Goal: Communication & Community: Answer question/provide support

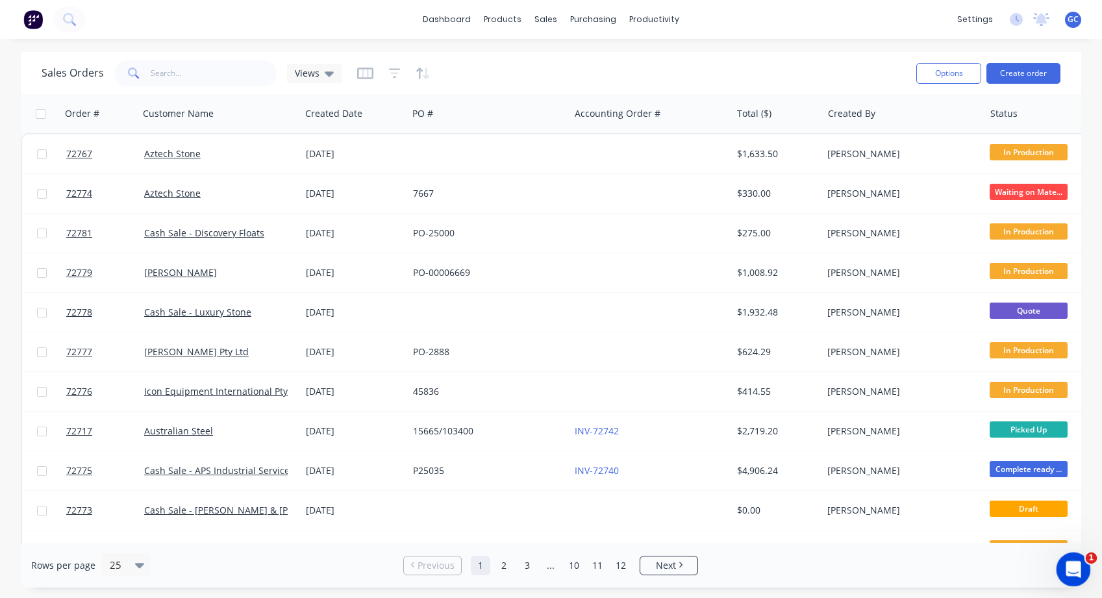
click at [1069, 568] on icon "Open Intercom Messenger" at bounding box center [1071, 567] width 21 height 21
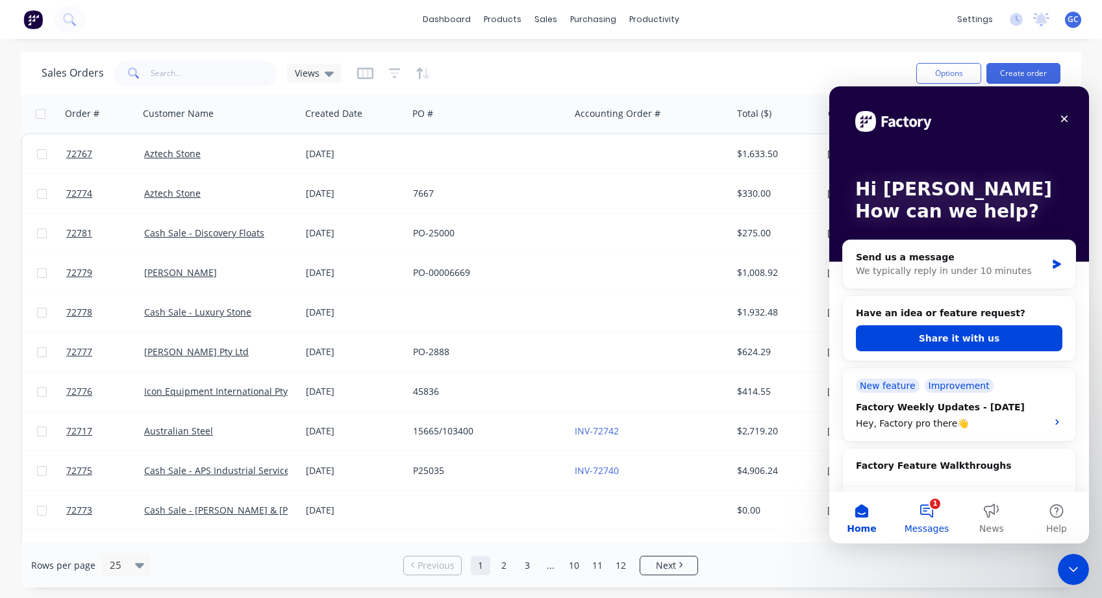
click at [924, 511] on button "1 Messages" at bounding box center [927, 518] width 65 height 52
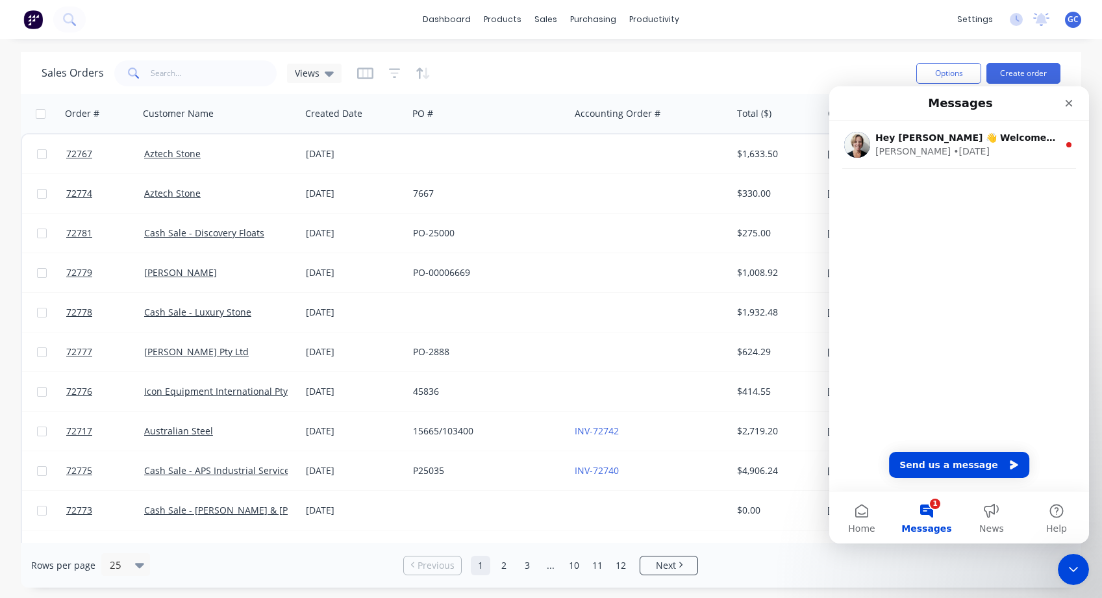
click at [875, 188] on div "Hey [PERSON_NAME] 👋 Welcome to Factory! Take a look around, and if you have any…" at bounding box center [960, 171] width 260 height 100
click at [951, 466] on button "Send us a message" at bounding box center [959, 465] width 140 height 26
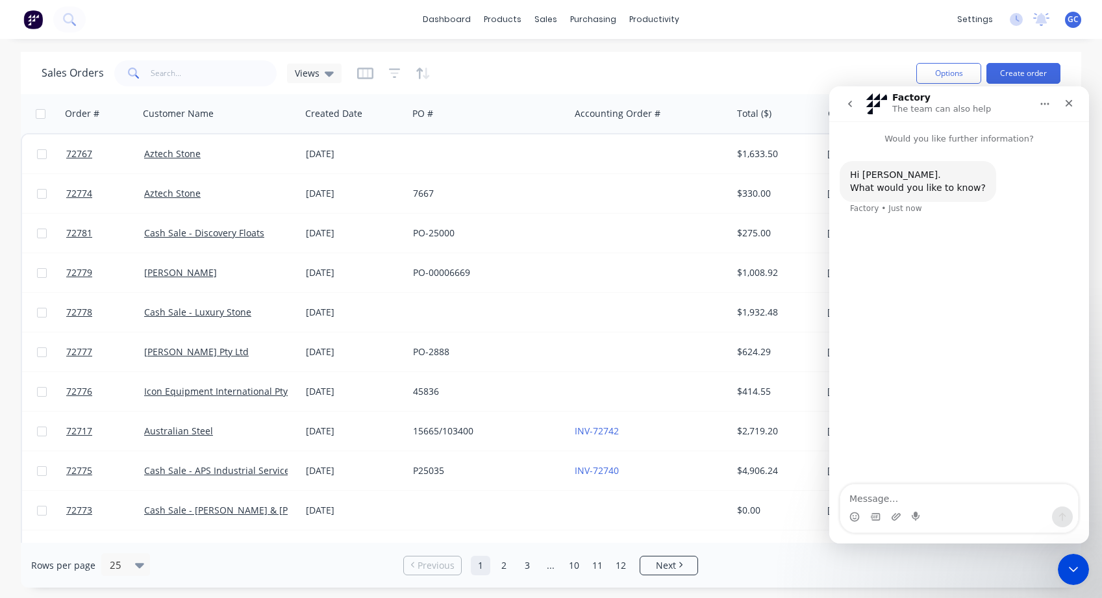
click at [853, 228] on div "Hi [PERSON_NAME]. What would you like to know? Factory • Just now" at bounding box center [959, 196] width 239 height 70
click at [868, 498] on textarea "Message…" at bounding box center [960, 496] width 238 height 22
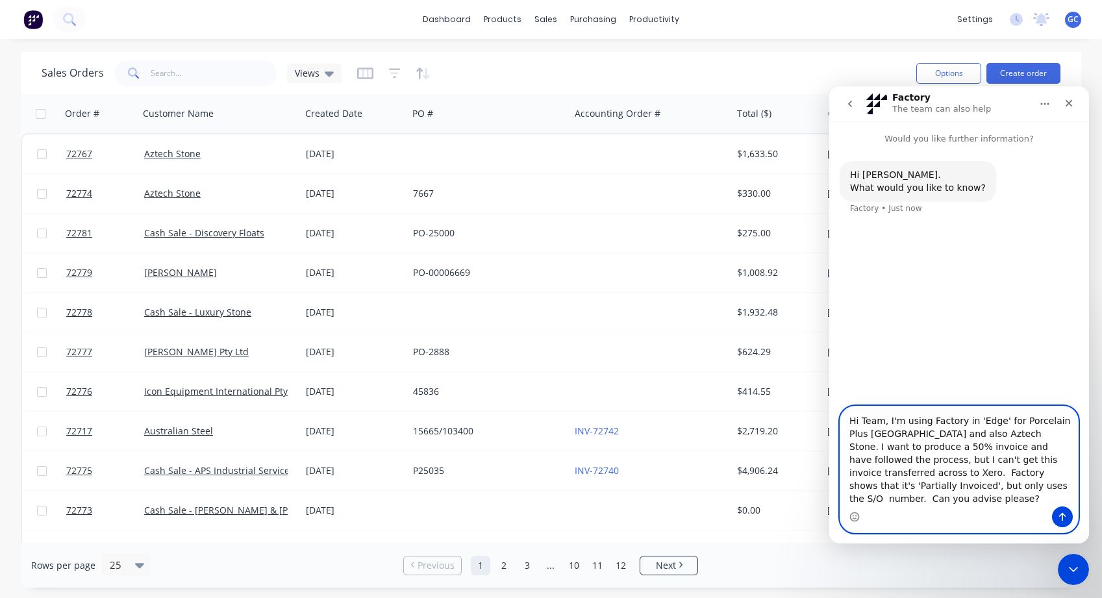
click at [980, 446] on textarea "Hi Team, I'm using Factory in 'Edge' for Porcelain Plus [GEOGRAPHIC_DATA] and a…" at bounding box center [960, 457] width 238 height 100
type textarea "Hi Team, I'm using Factory in 'Edge' for Porcelain Plus [GEOGRAPHIC_DATA] and a…"
click at [1062, 517] on icon "Send a message…" at bounding box center [1063, 517] width 10 height 10
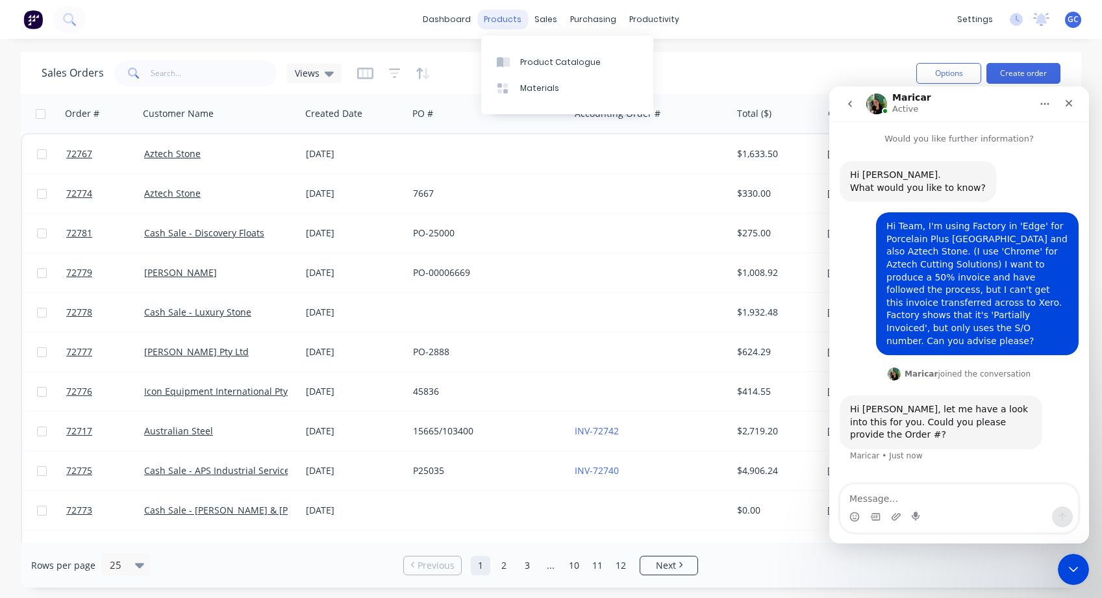
click at [505, 18] on div "products" at bounding box center [502, 19] width 51 height 19
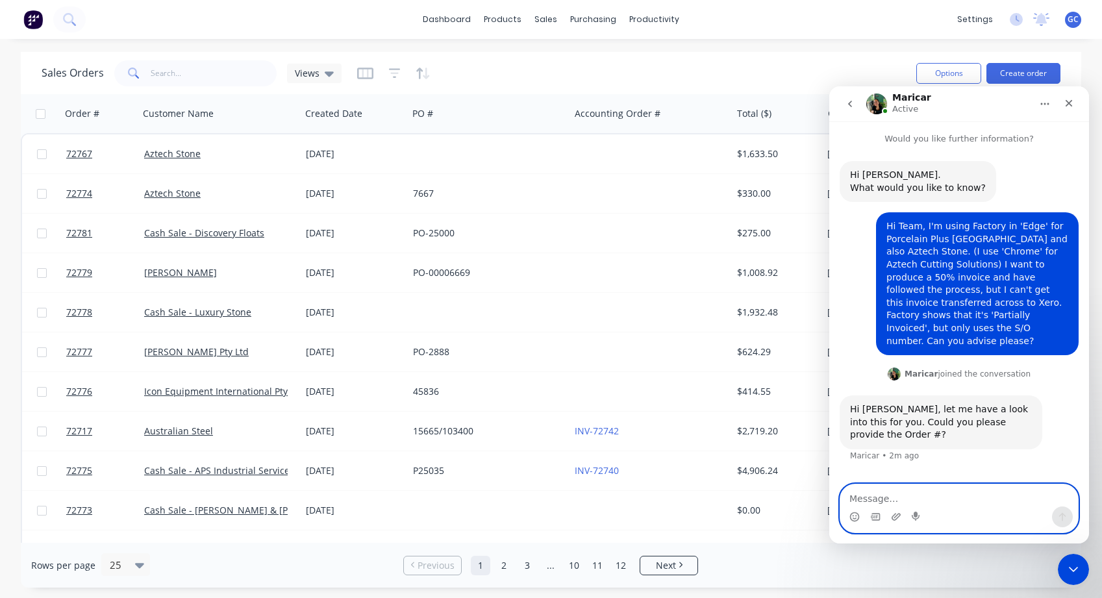
drag, startPoint x: 924, startPoint y: 503, endPoint x: 935, endPoint y: 501, distance: 12.0
click at [924, 503] on textarea "Message…" at bounding box center [960, 496] width 238 height 22
type textarea "7695"
click at [1066, 515] on icon "Send a message…" at bounding box center [1063, 517] width 10 height 10
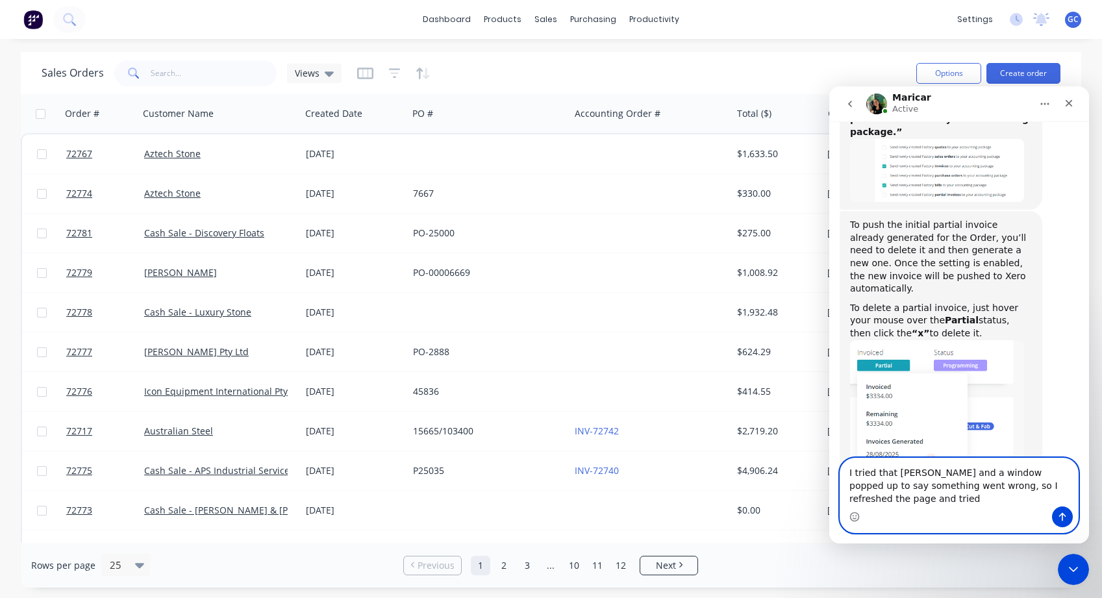
scroll to position [470, 0]
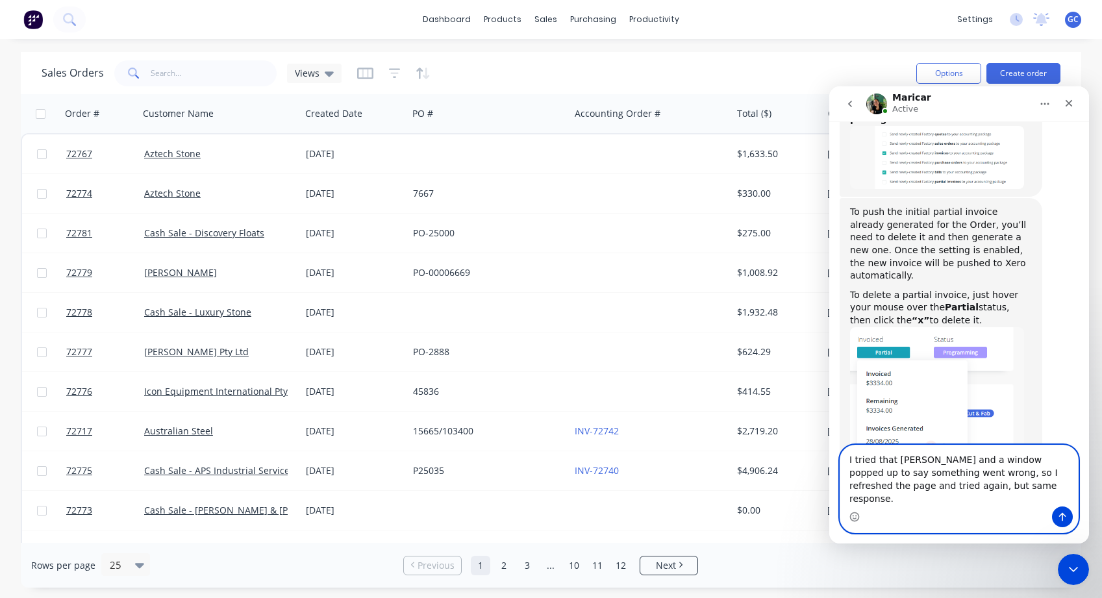
type textarea "I tried that [PERSON_NAME] and a window popped up to say something went wrong, …"
click at [1062, 515] on icon "Send a message…" at bounding box center [1063, 517] width 10 height 10
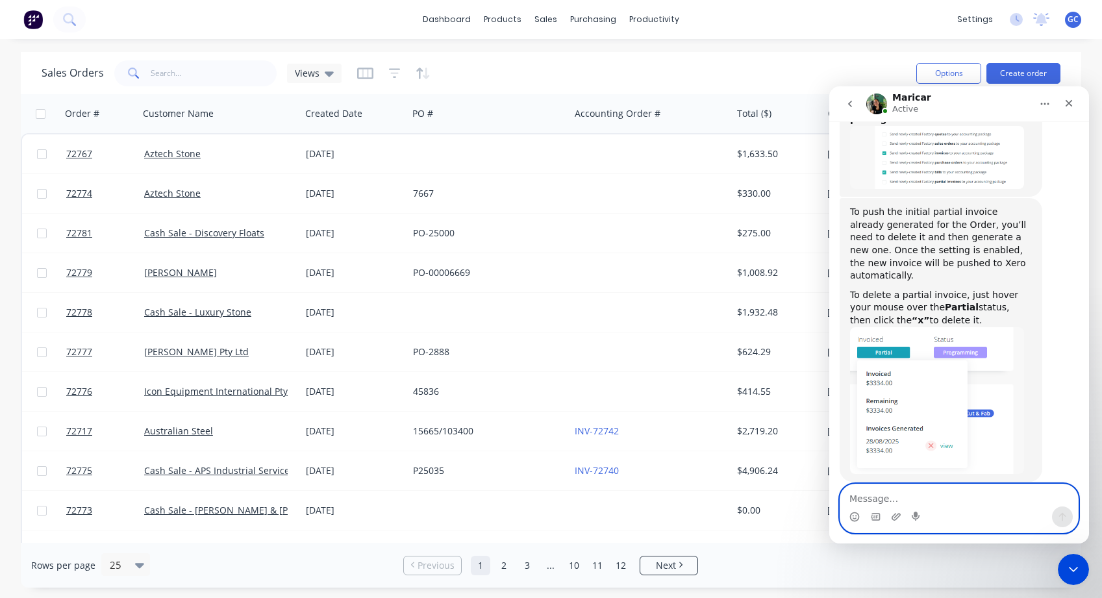
scroll to position [508, 0]
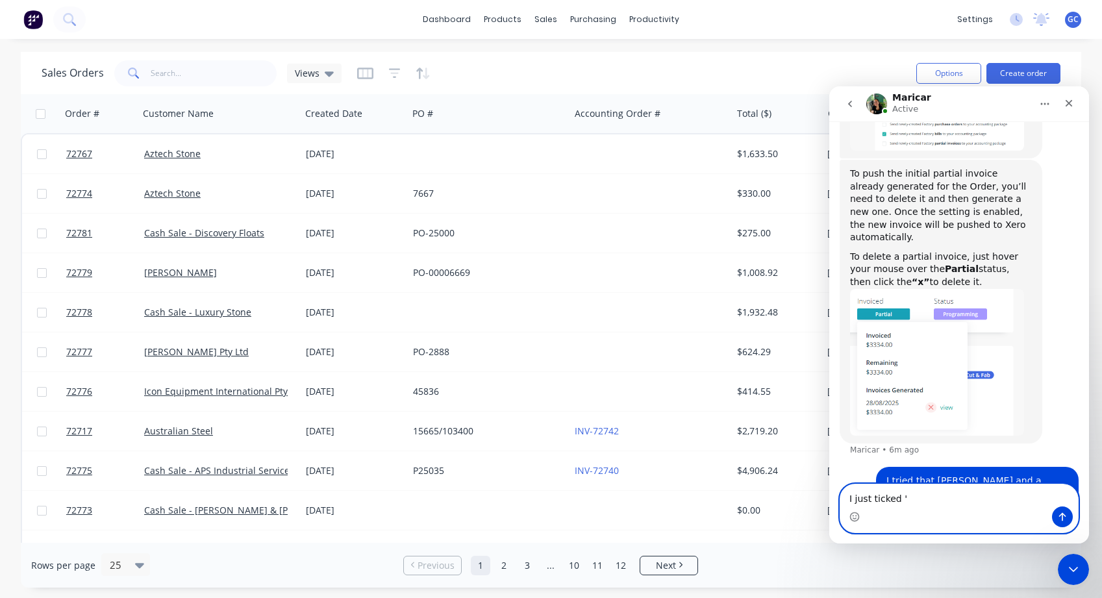
paste textarea "Send newly-created Factory invoices to your accounting package"
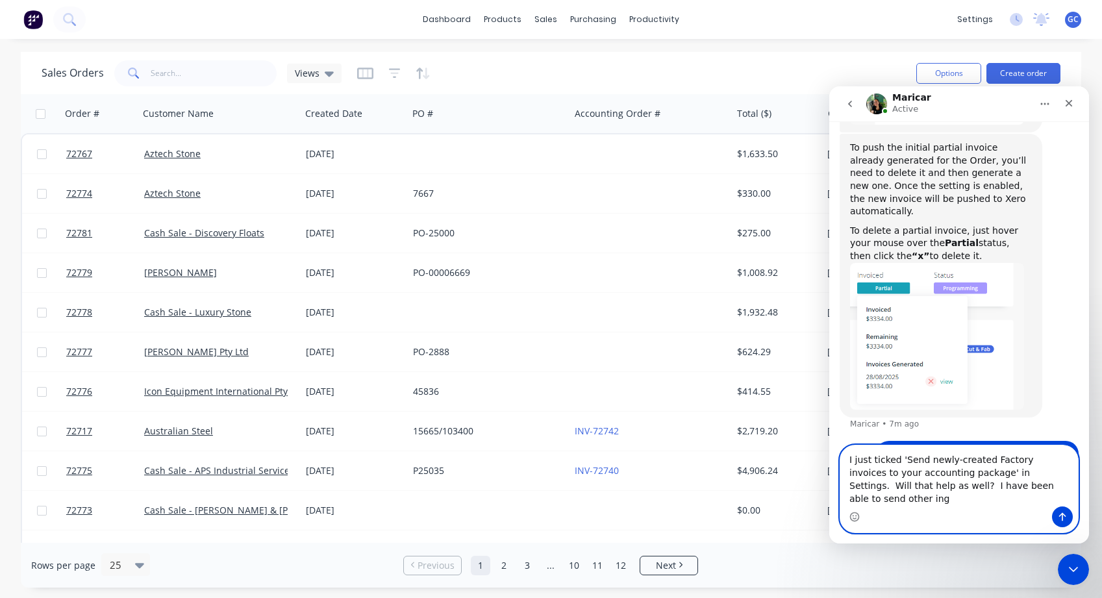
scroll to position [584, 0]
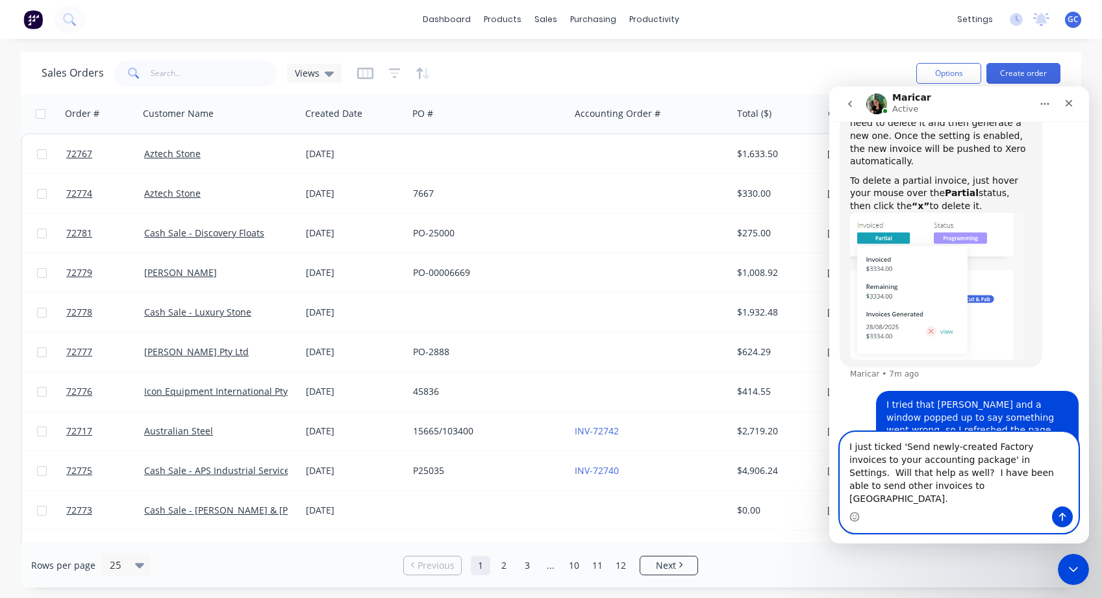
type textarea "I just ticked 'Send newly-created Factory invoices to your accounting package' …"
click at [1065, 518] on icon "Send a message…" at bounding box center [1063, 517] width 10 height 10
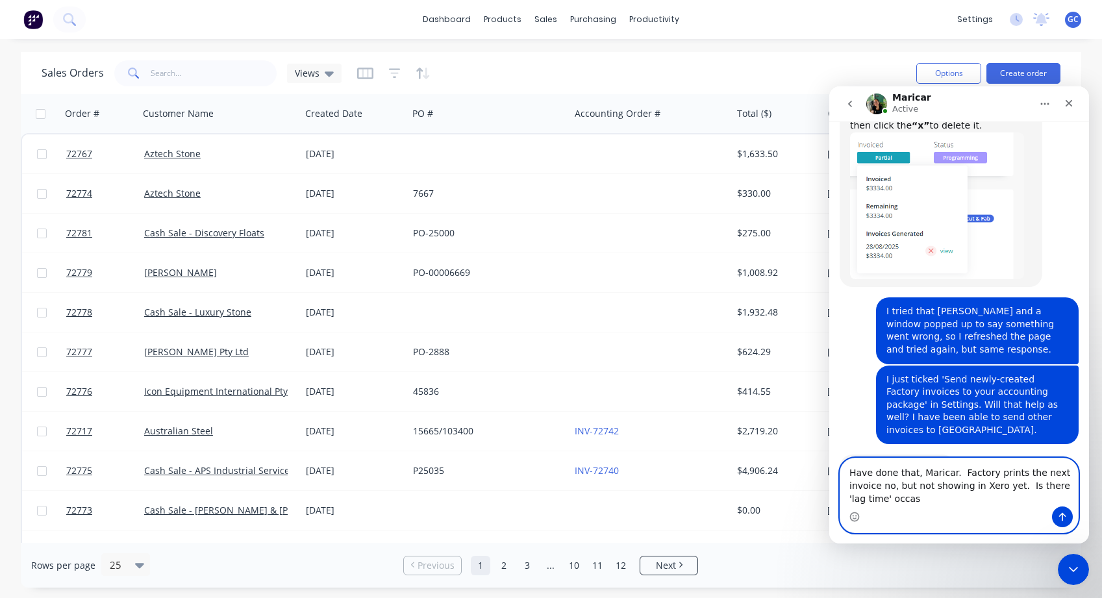
scroll to position [670, 0]
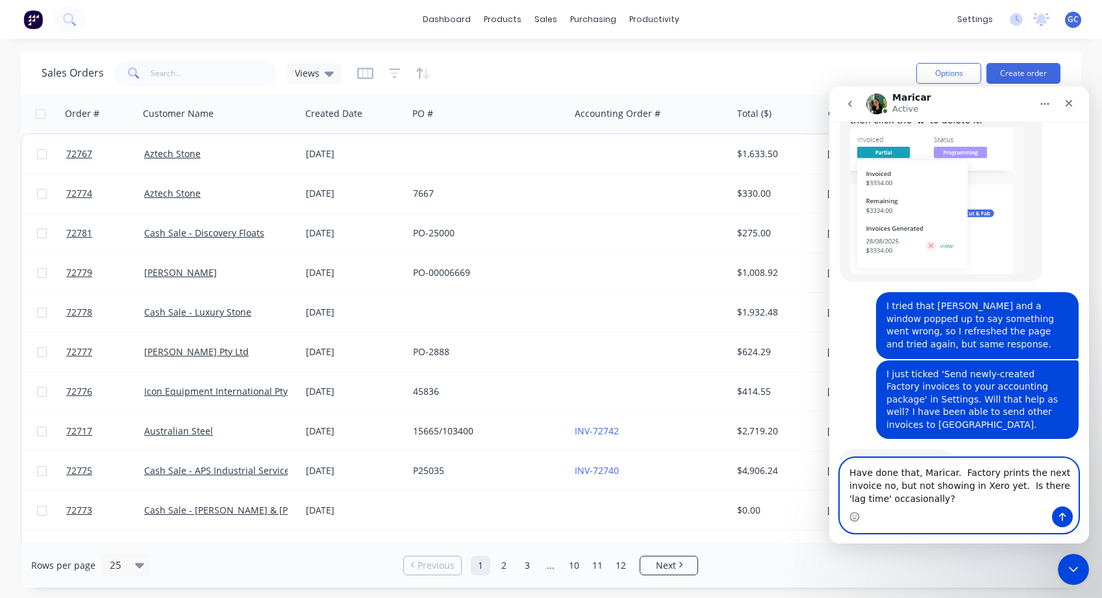
type textarea "Have done that, Maricar. Factory prints the next invoice no, but not showing in…"
click at [1064, 515] on icon "Send a message…" at bounding box center [1063, 517] width 7 height 8
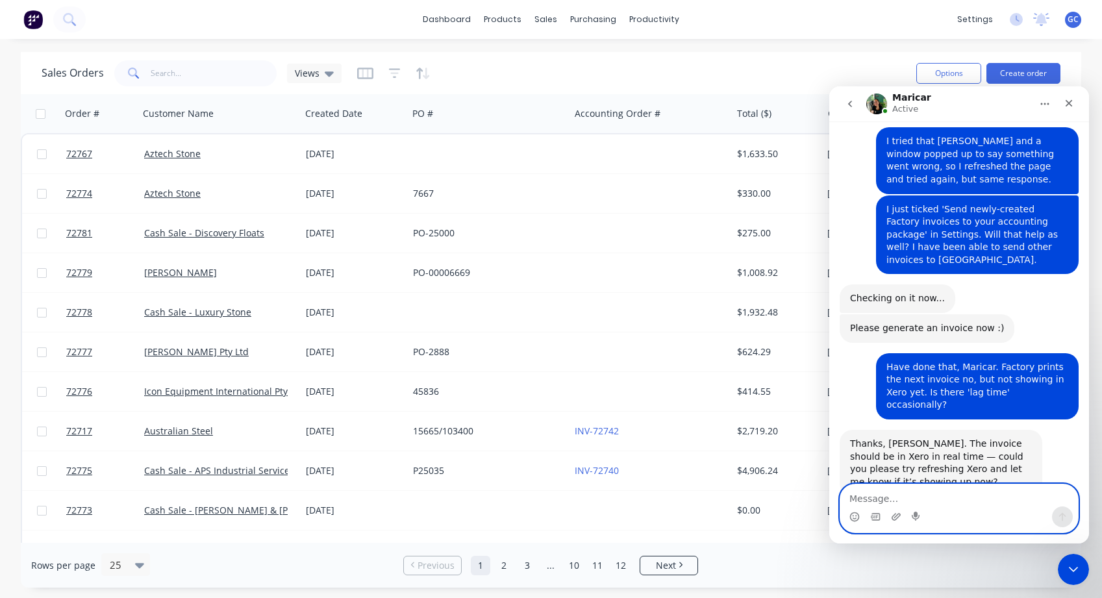
scroll to position [785, 0]
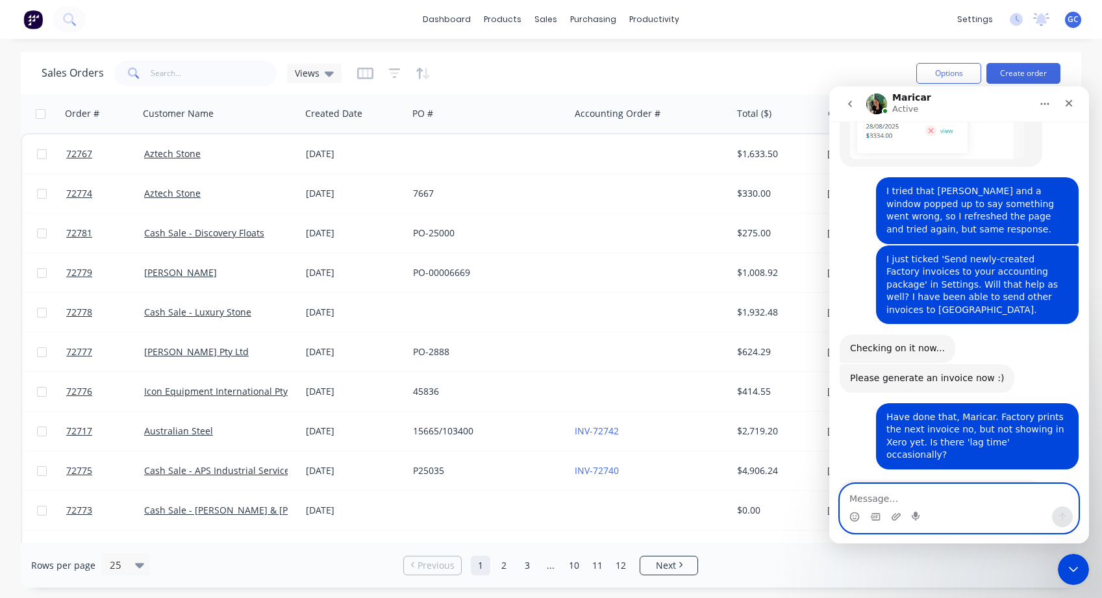
click at [858, 496] on textarea "Message…" at bounding box center [960, 496] width 238 height 22
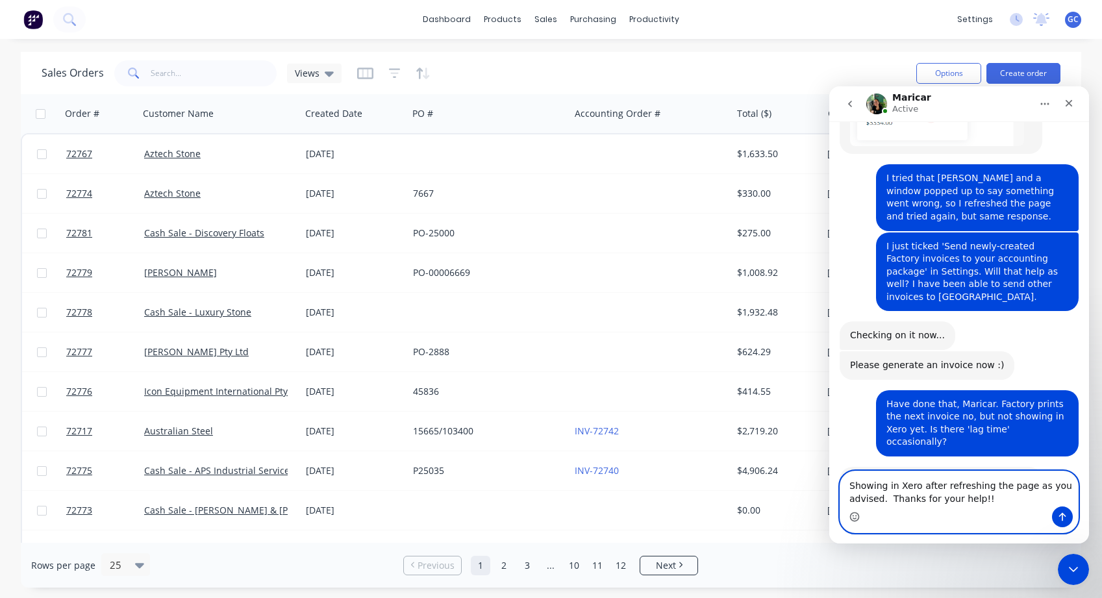
click at [857, 519] on icon "Emoji picker" at bounding box center [855, 517] width 10 height 10
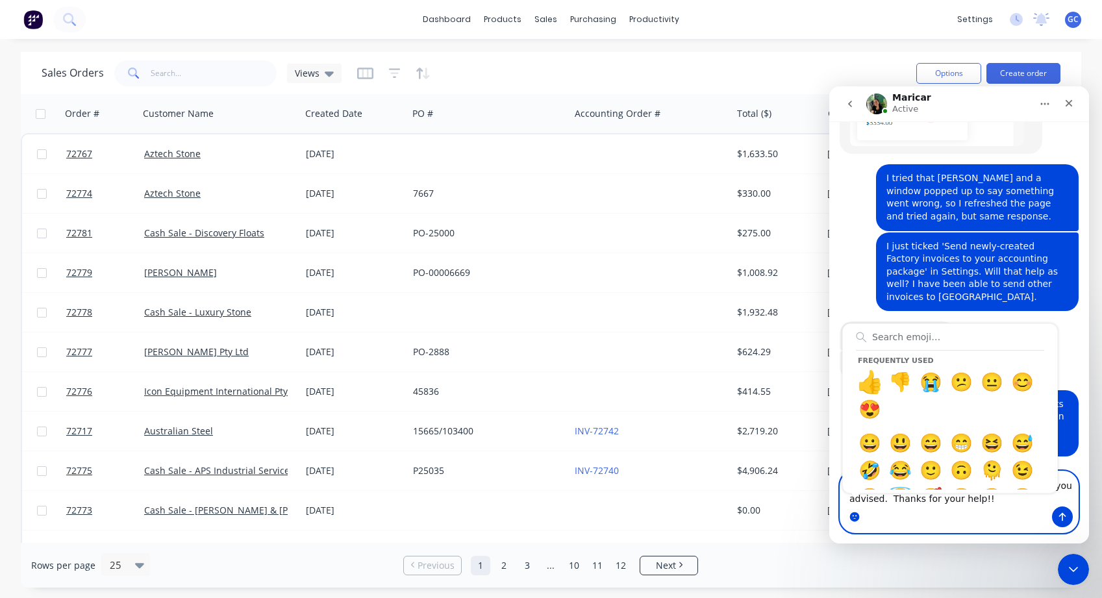
type textarea "Showing in Xero after refreshing the page as you advised. Thanks for your help!…"
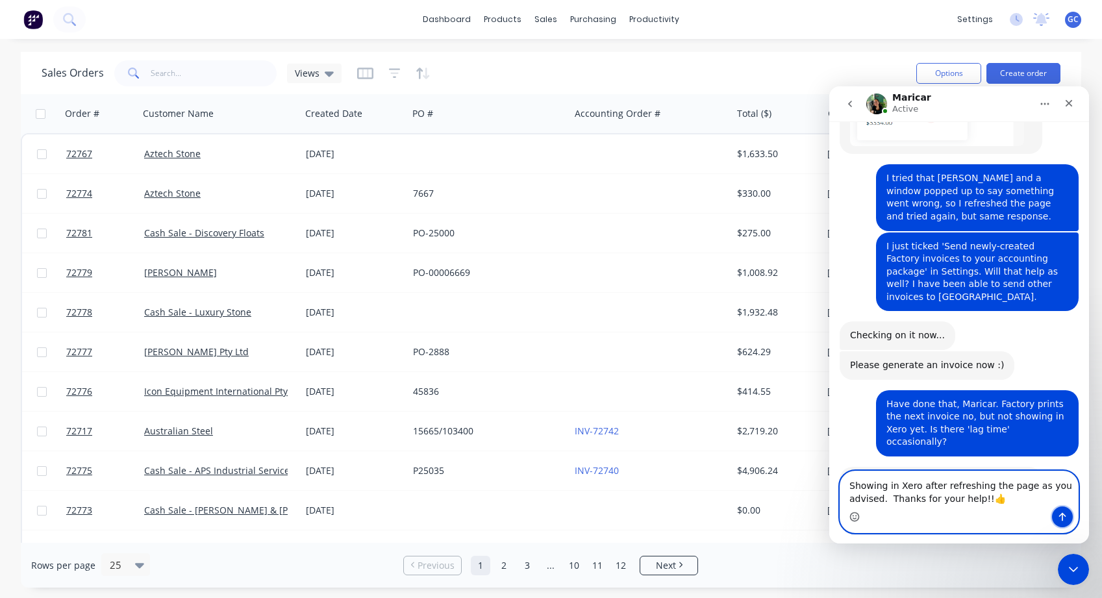
click at [1063, 517] on icon "Send a message…" at bounding box center [1063, 517] width 10 height 10
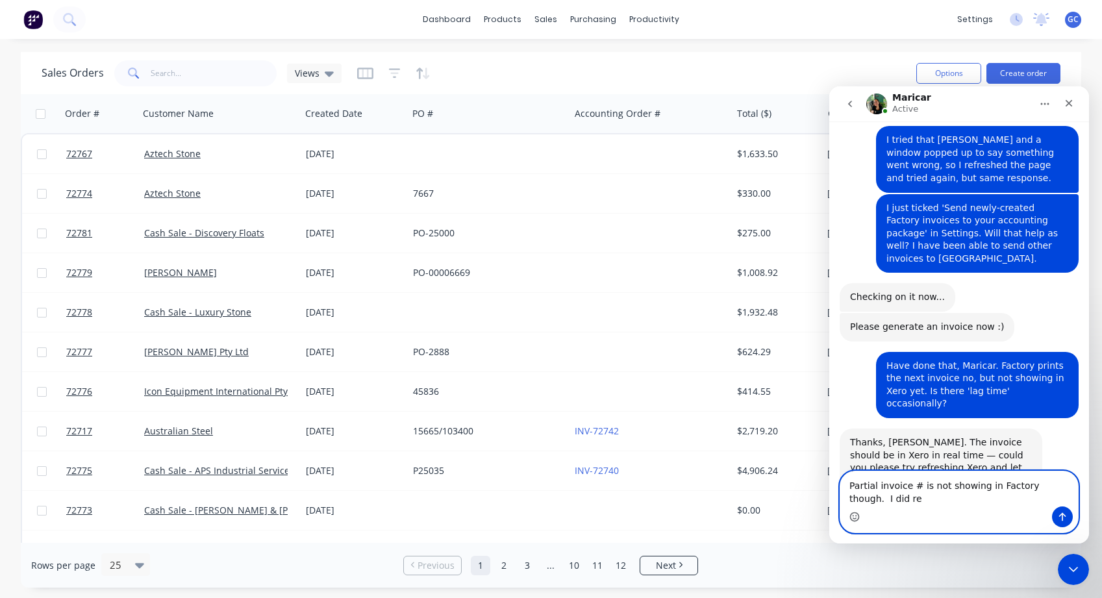
scroll to position [849, 0]
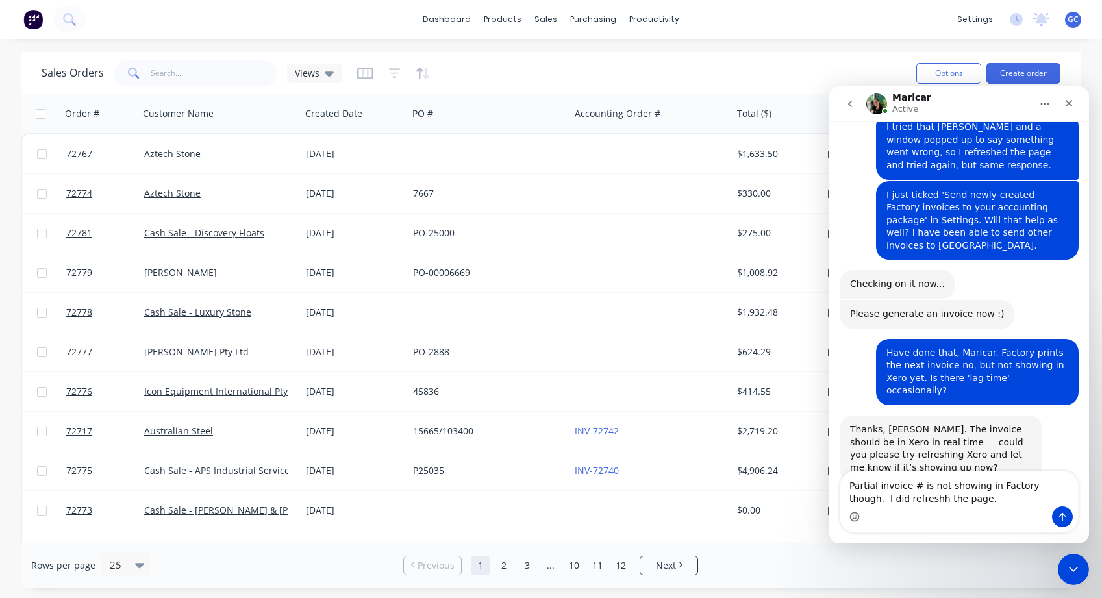
drag, startPoint x: 865, startPoint y: 498, endPoint x: 946, endPoint y: 516, distance: 83.1
click at [948, 517] on div "Intercom messenger" at bounding box center [960, 517] width 238 height 21
click at [881, 498] on textarea "Partial invoice # is not showing in Factory though. I did refreshh the page." at bounding box center [960, 489] width 238 height 35
click at [937, 503] on textarea "Partial invoice # is not showing in Factory though. I did refresh the page." at bounding box center [960, 489] width 238 height 35
type textarea "Partial invoice # is not showing in Factory though. I did refresh the page."
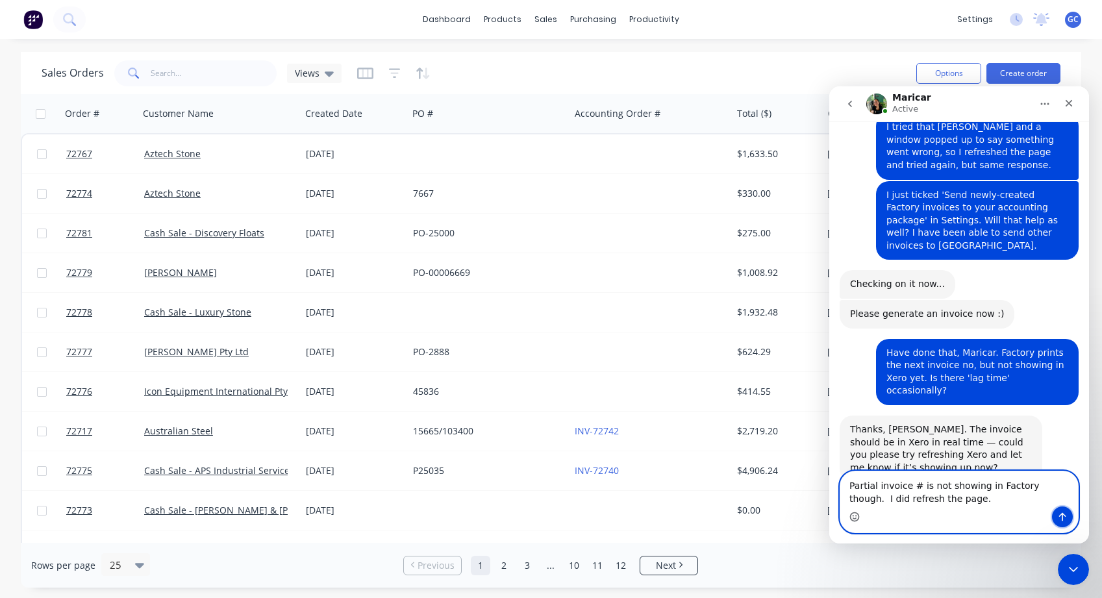
click at [1062, 515] on icon "Send a message…" at bounding box center [1063, 517] width 10 height 10
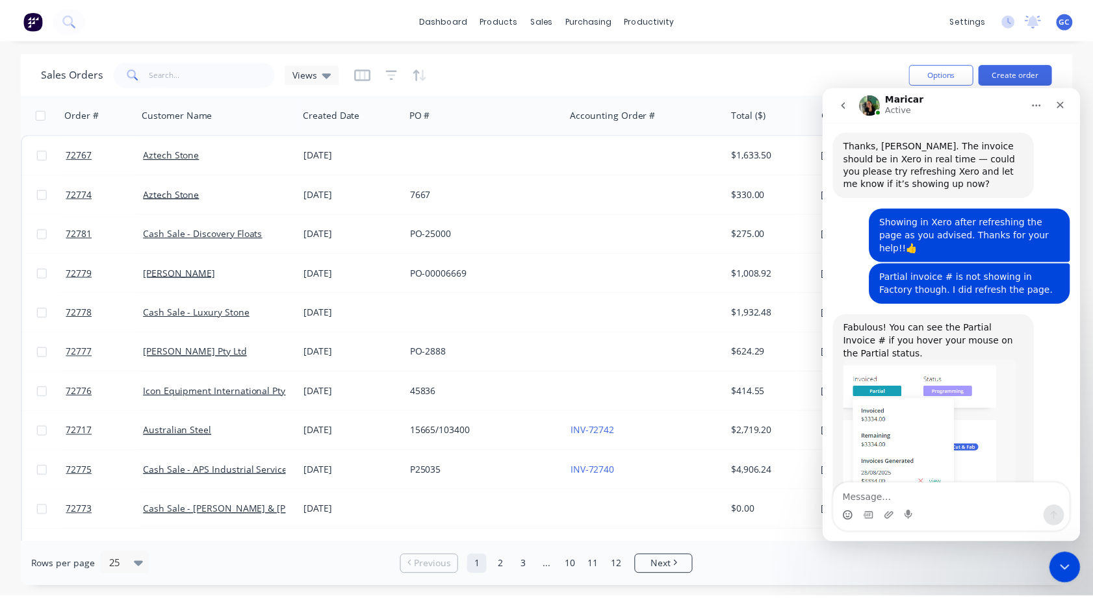
scroll to position [1084, 0]
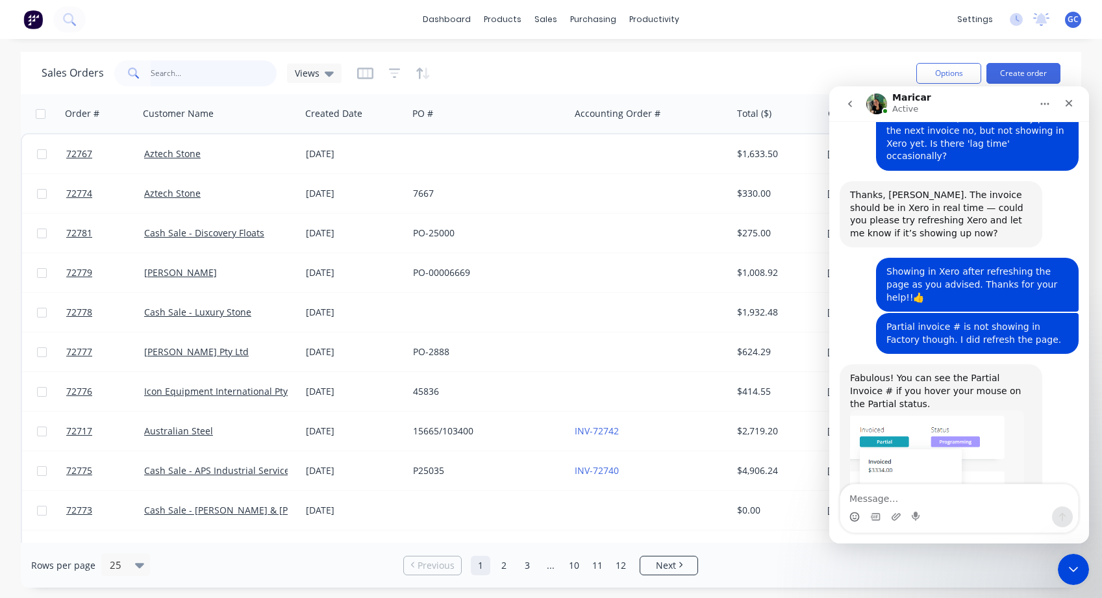
click at [151, 67] on input "text" at bounding box center [214, 73] width 127 height 26
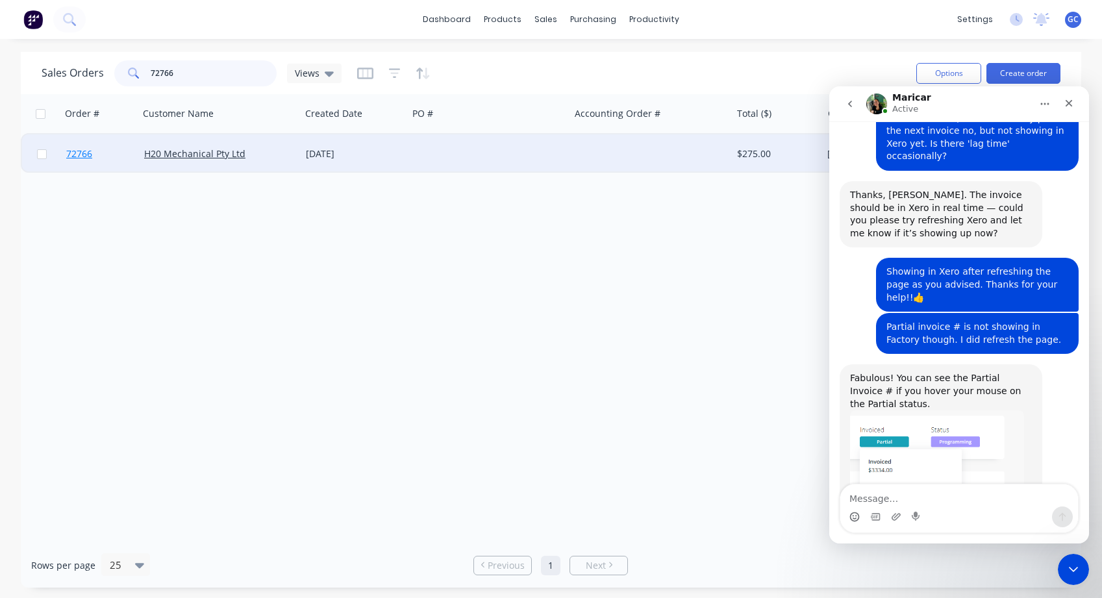
type input "72766"
click at [79, 154] on span "72766" at bounding box center [79, 153] width 26 height 13
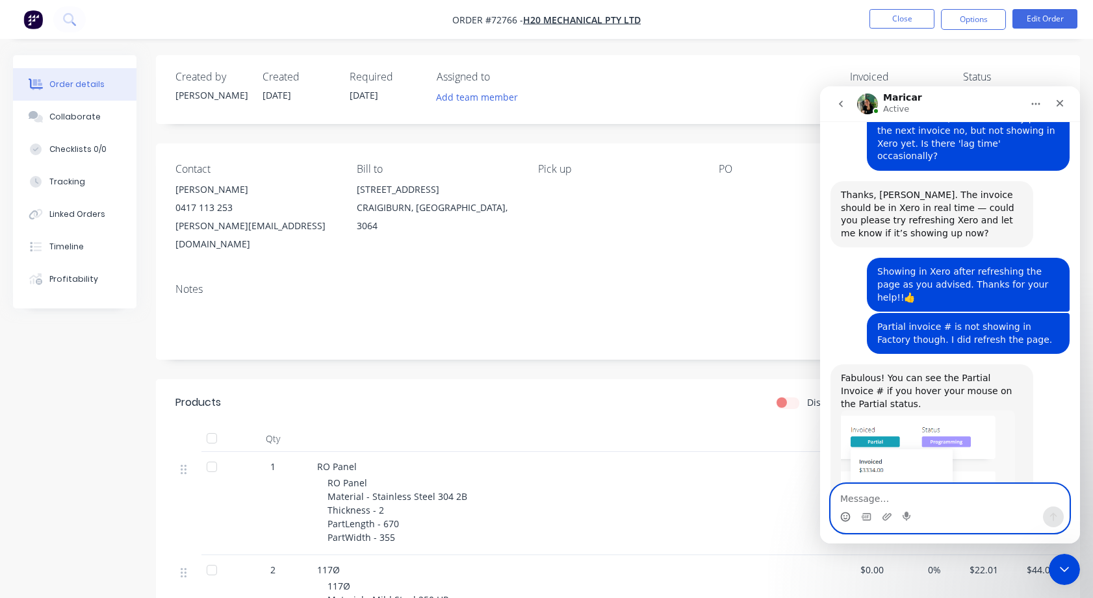
click at [850, 490] on textarea "Message…" at bounding box center [950, 496] width 238 height 22
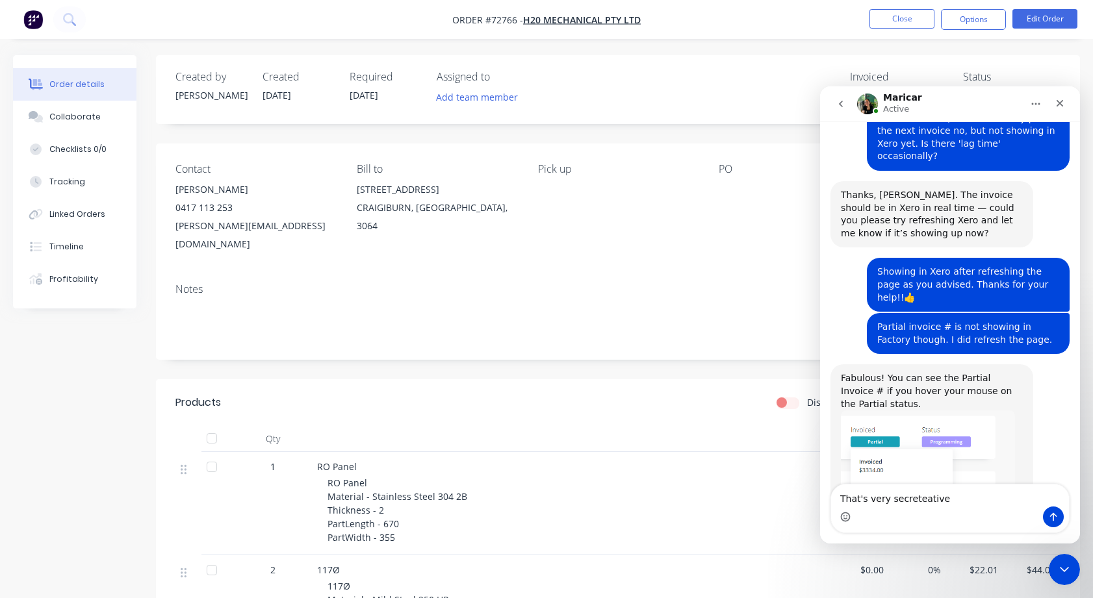
drag, startPoint x: 910, startPoint y: 503, endPoint x: 953, endPoint y: 515, distance: 44.4
click at [953, 516] on div "Intercom messenger" at bounding box center [950, 517] width 238 height 21
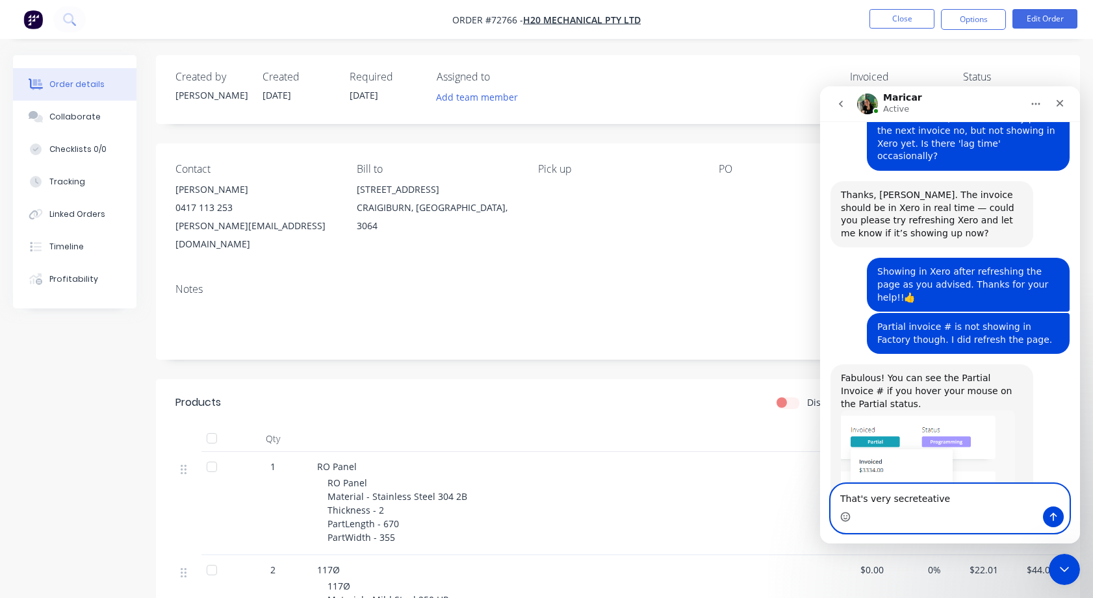
click at [937, 498] on textarea "That's very secreteative" at bounding box center [950, 496] width 238 height 22
drag, startPoint x: 932, startPoint y: 498, endPoint x: 841, endPoint y: 498, distance: 90.9
click at [841, 498] on textarea "That's very secretative." at bounding box center [950, 496] width 238 height 22
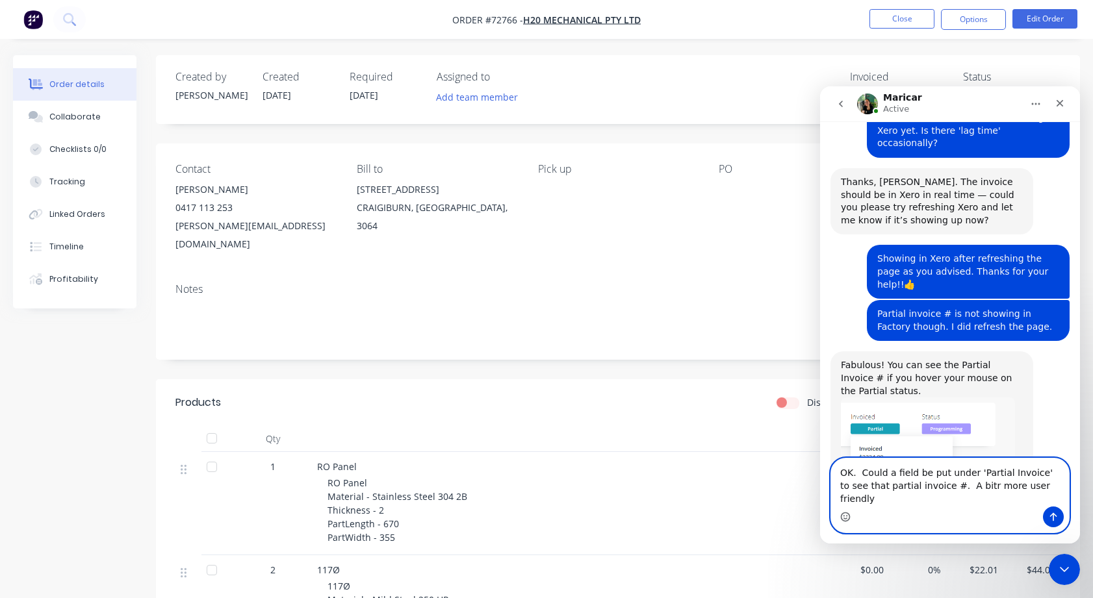
click at [954, 499] on textarea "OK. Could a field be put under 'Partial Invoice' to see that partial invoice #.…" at bounding box center [950, 483] width 238 height 48
click at [1032, 500] on textarea "OK. Could a field be put under 'Partial Invoice' to see that partial invoice #.…" at bounding box center [950, 483] width 238 height 48
click at [931, 498] on textarea "OK. Could a field be put under 'Partial Invoice' to see that partial invoice #.…" at bounding box center [950, 483] width 238 height 48
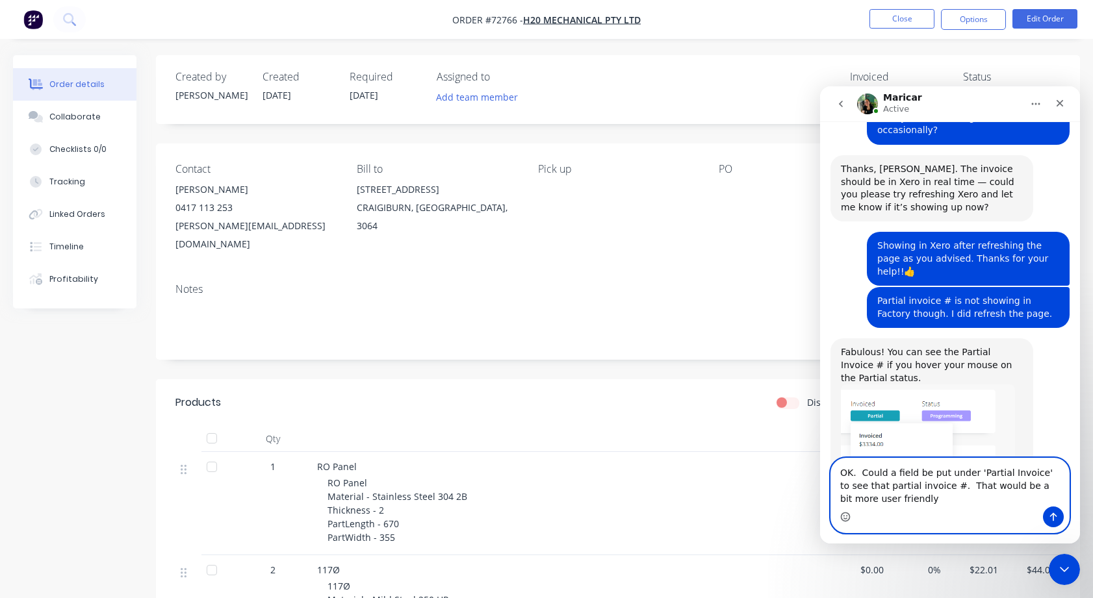
drag, startPoint x: 872, startPoint y: 500, endPoint x: 878, endPoint y: 497, distance: 7.0
click at [872, 499] on textarea "OK. Could a field be put under 'Partial Invoice' to see that partial invoice #.…" at bounding box center [950, 483] width 238 height 48
click at [846, 519] on icon "Emoji picker" at bounding box center [845, 518] width 3 height 1
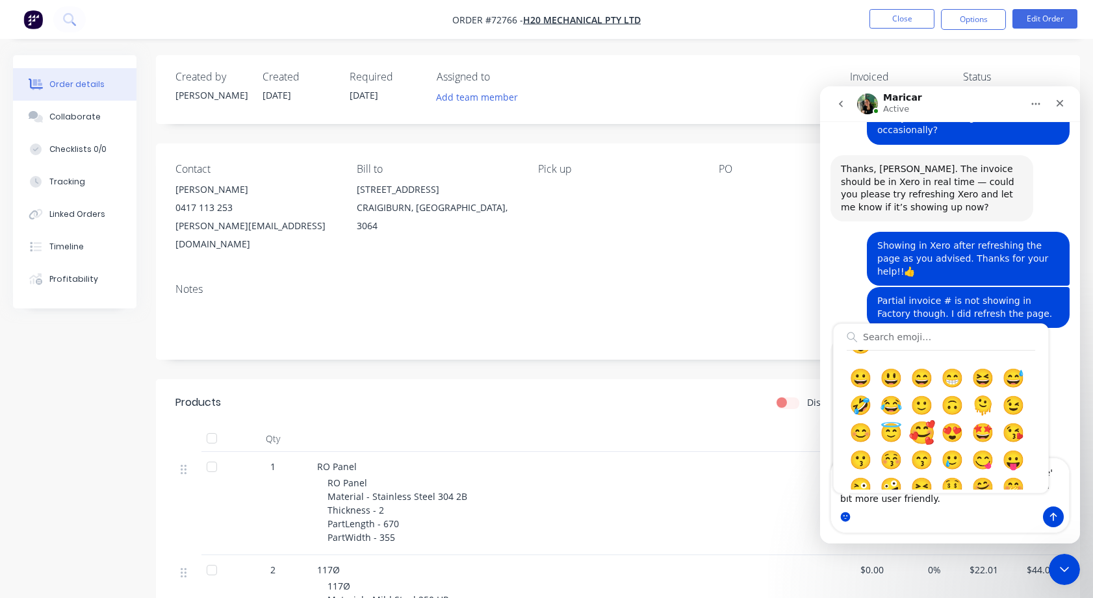
scroll to position [0, 0]
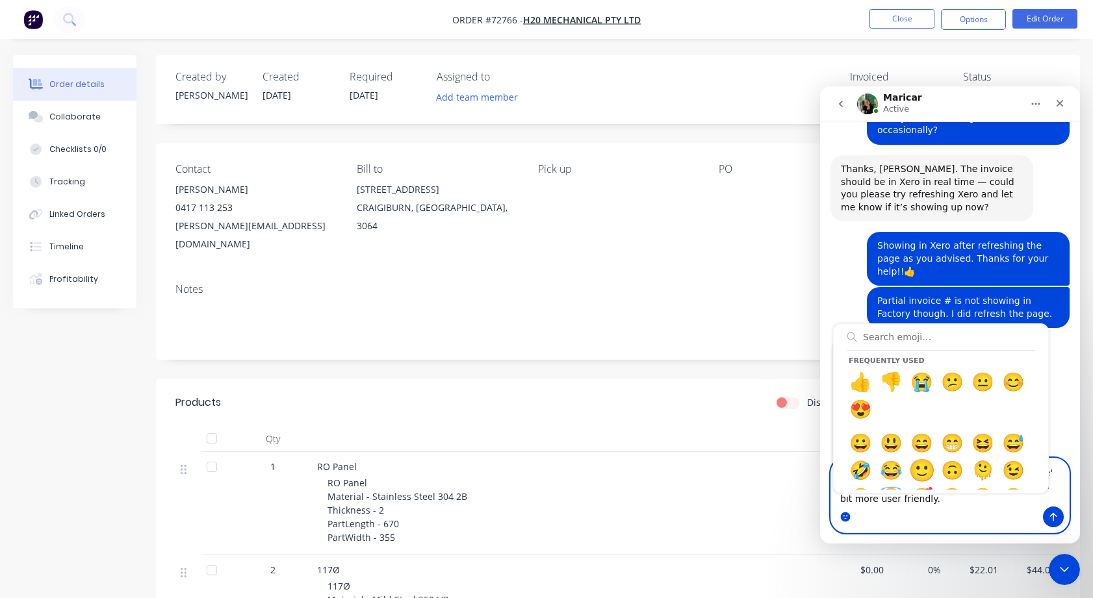
type textarea "OK. Could a field be put under 'Partial Invoice' to see that partial invoice #.…"
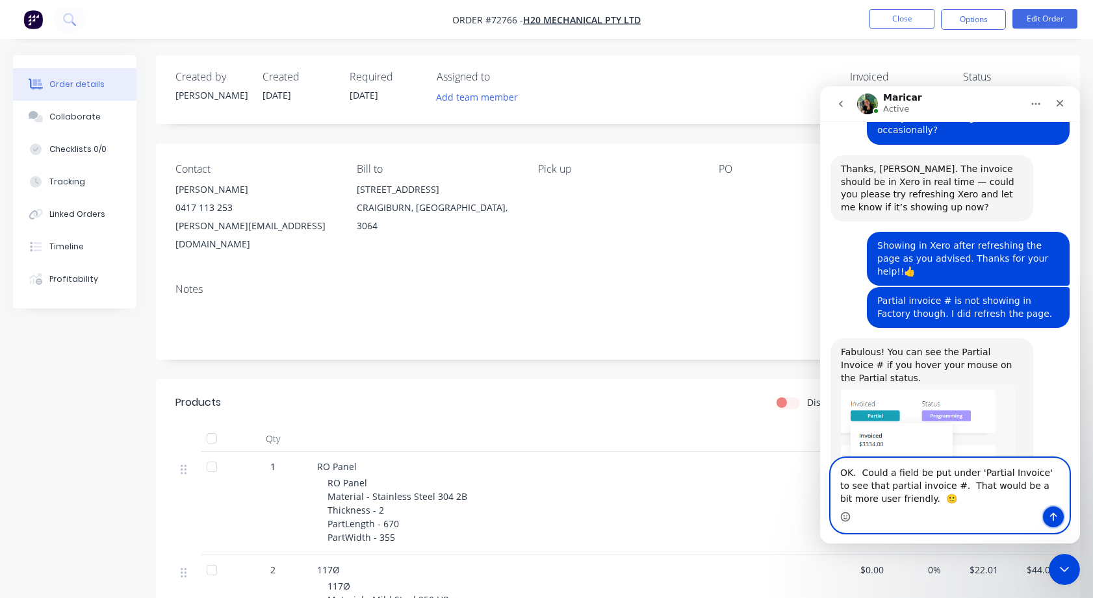
click at [1053, 516] on icon "Send a message…" at bounding box center [1053, 517] width 7 height 8
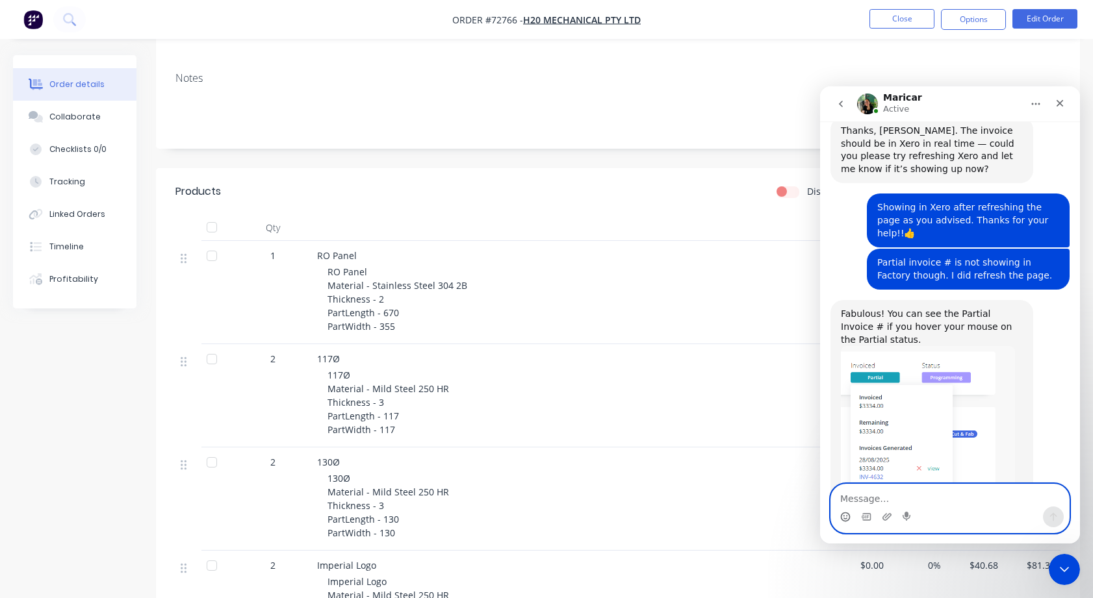
scroll to position [155, 0]
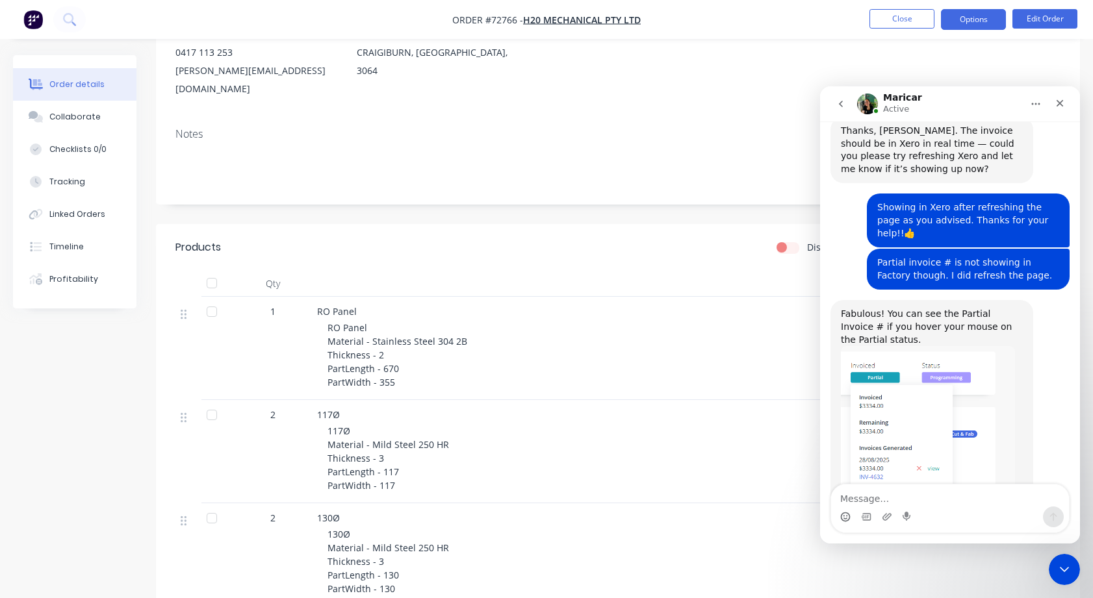
click at [980, 17] on button "Options" at bounding box center [973, 19] width 65 height 21
click at [893, 75] on div "Invoice" at bounding box center [934, 79] width 120 height 19
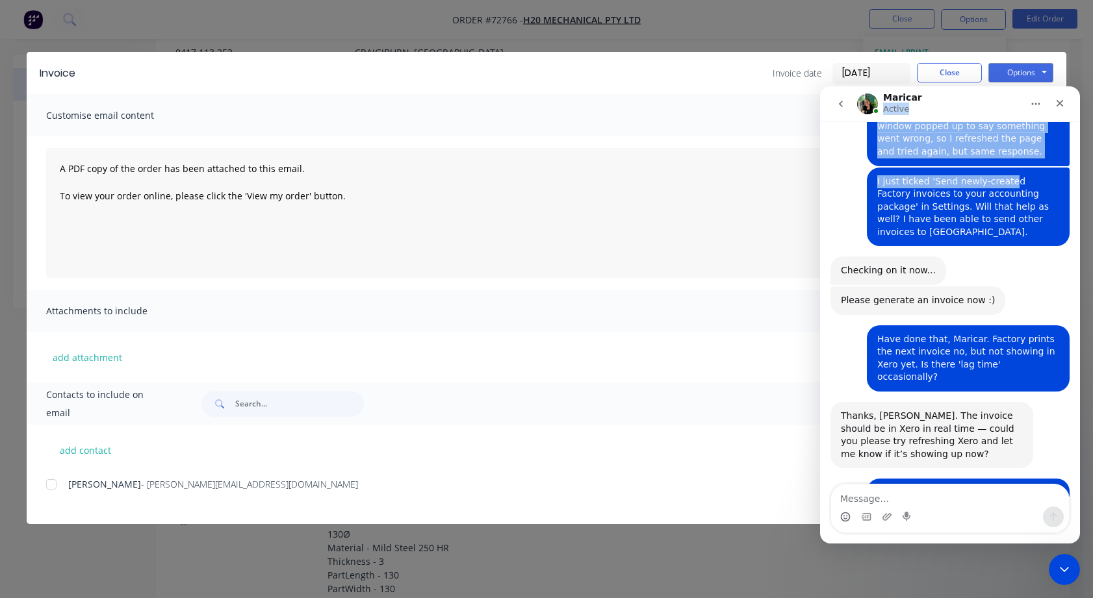
drag, startPoint x: 1013, startPoint y: 97, endPoint x: 993, endPoint y: 131, distance: 40.2
click at [993, 131] on div "Maricar Active Would you like further information? Hi [PERSON_NAME]. What would…" at bounding box center [950, 314] width 260 height 457
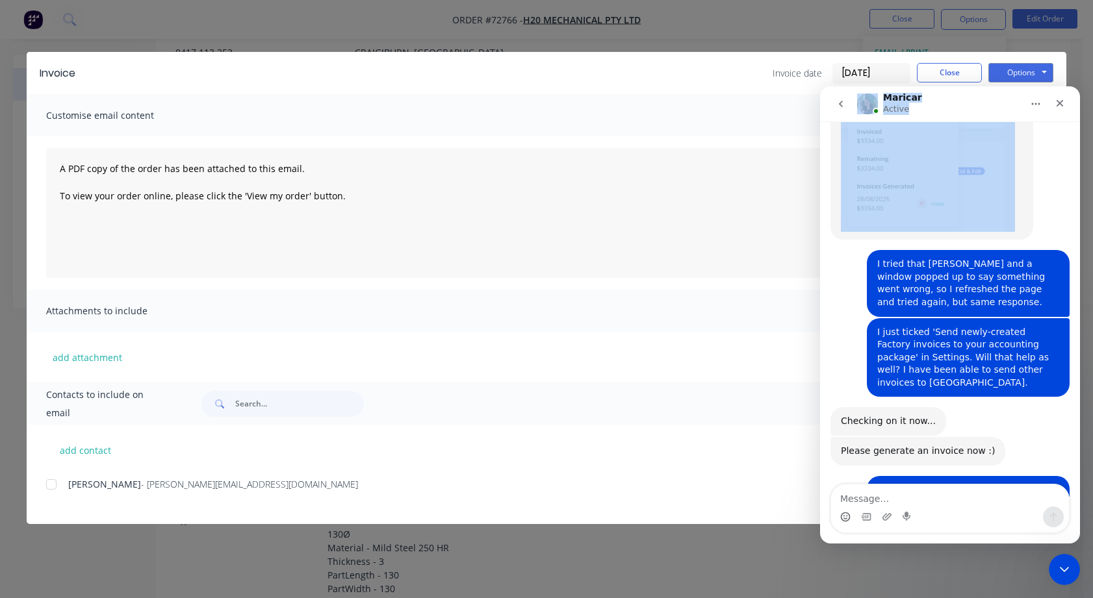
drag, startPoint x: 827, startPoint y: 106, endPoint x: 821, endPoint y: 134, distance: 28.5
click at [821, 134] on div "Maricar Active Would you like further information? Hi [PERSON_NAME]. What would…" at bounding box center [950, 314] width 260 height 457
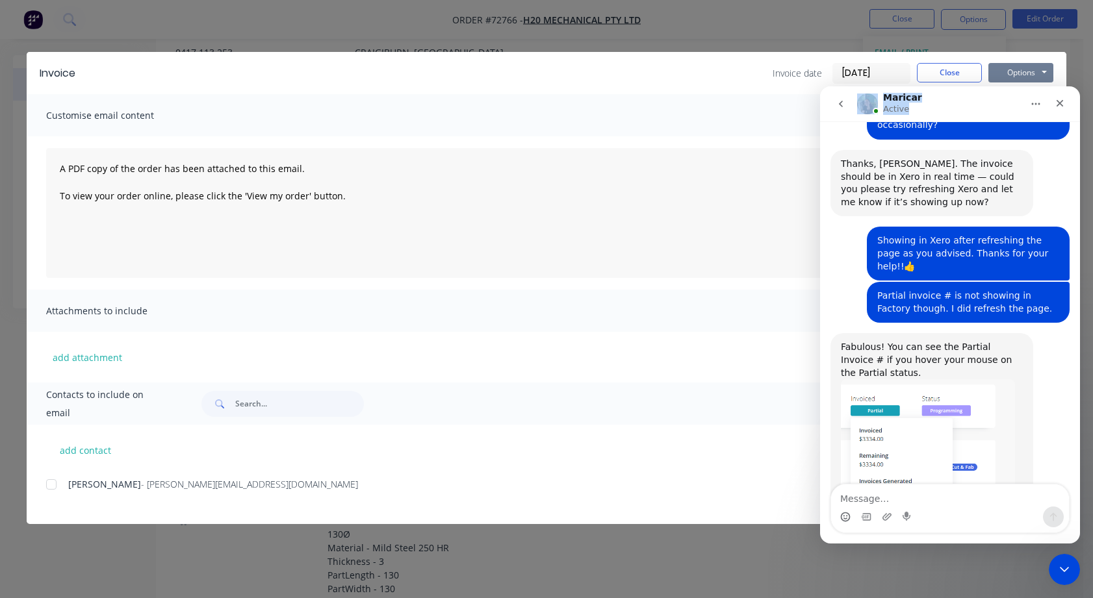
scroll to position [1148, 0]
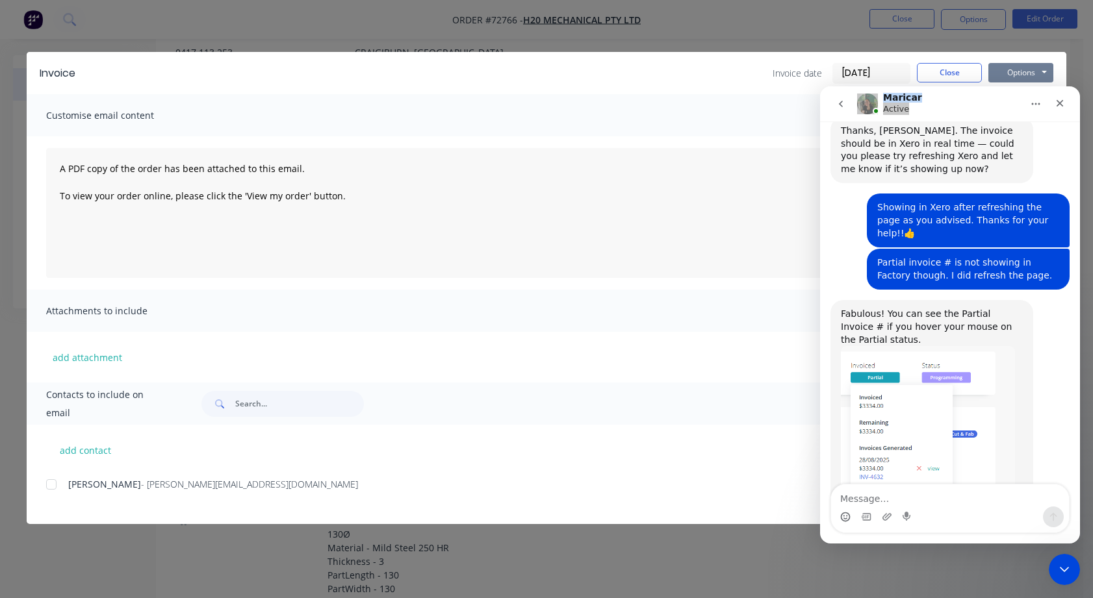
click at [1045, 71] on button "Options" at bounding box center [1020, 72] width 65 height 19
click at [1045, 69] on button "Options" at bounding box center [1020, 72] width 65 height 19
click at [1059, 563] on icon "Close Intercom Messenger" at bounding box center [1062, 568] width 16 height 16
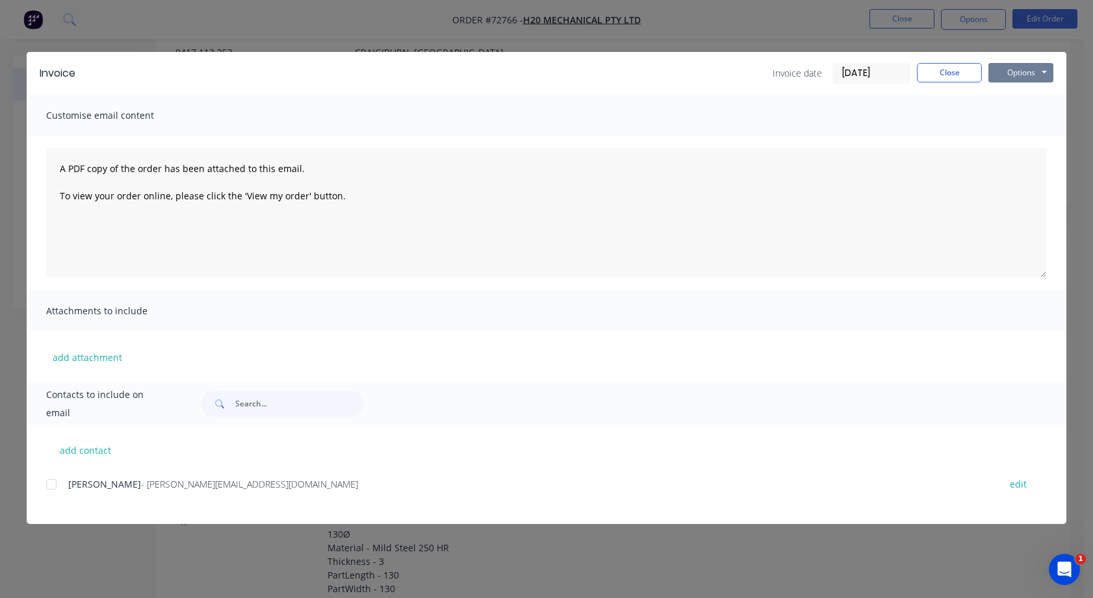
click at [1046, 70] on button "Options" at bounding box center [1020, 72] width 65 height 19
click at [1015, 117] on button "Print" at bounding box center [1029, 117] width 83 height 21
click at [256, 484] on div "Barry Caddy - [EMAIL_ADDRESS][DOMAIN_NAME]" at bounding box center [527, 484] width 918 height 14
drag, startPoint x: 250, startPoint y: 485, endPoint x: 127, endPoint y: 483, distance: 122.8
click at [141, 483] on span "- [PERSON_NAME][EMAIL_ADDRESS][DOMAIN_NAME]" at bounding box center [249, 484] width 217 height 12
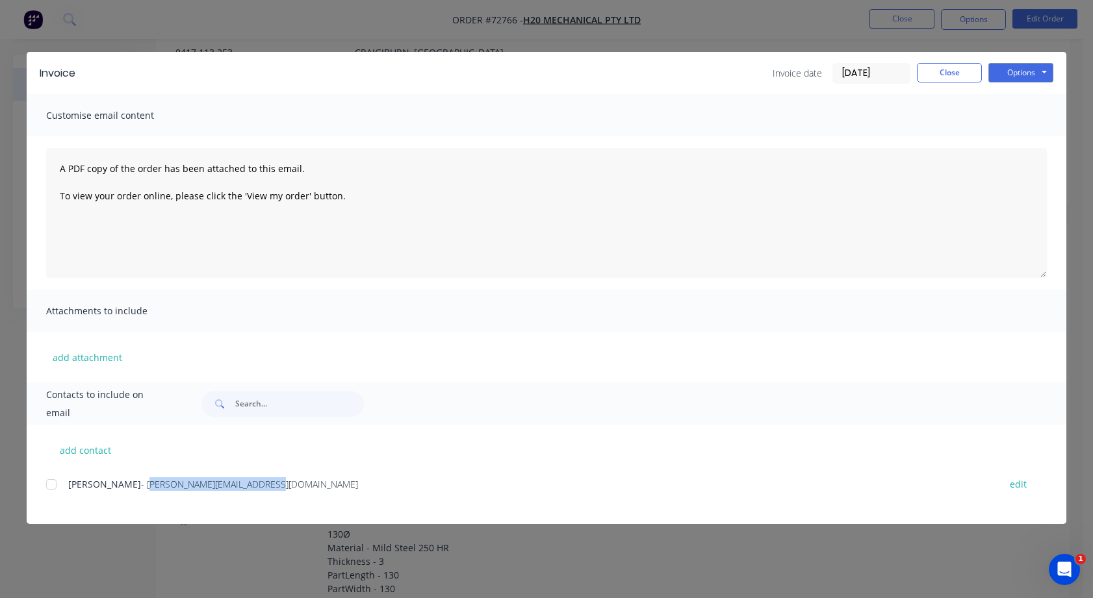
copy span "[PERSON_NAME][EMAIL_ADDRESS][DOMAIN_NAME]"
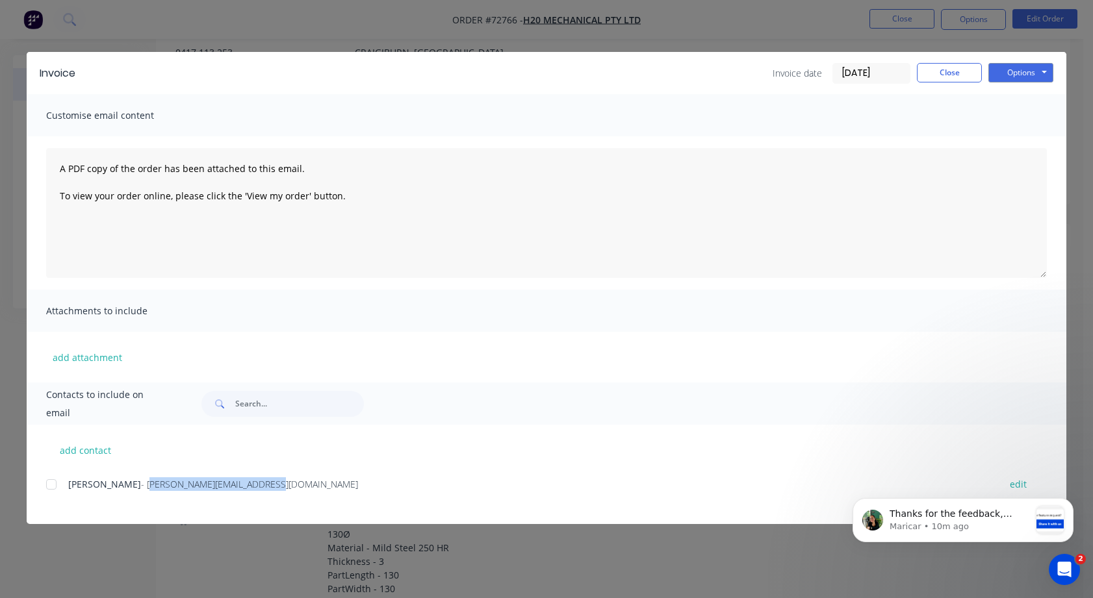
scroll to position [1378, 0]
click at [950, 66] on button "Close" at bounding box center [949, 72] width 65 height 19
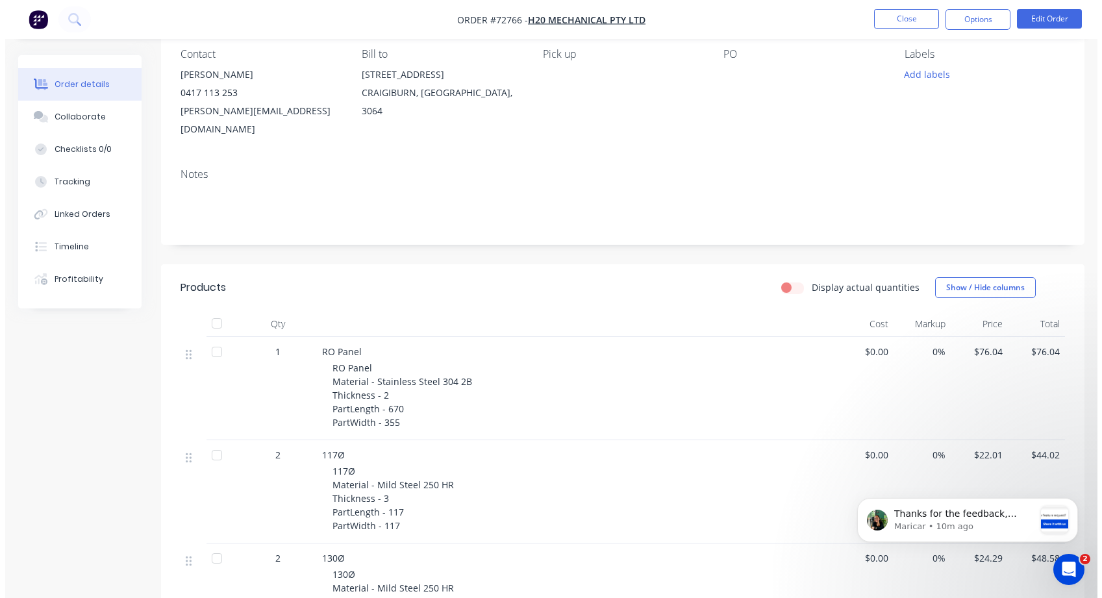
scroll to position [0, 0]
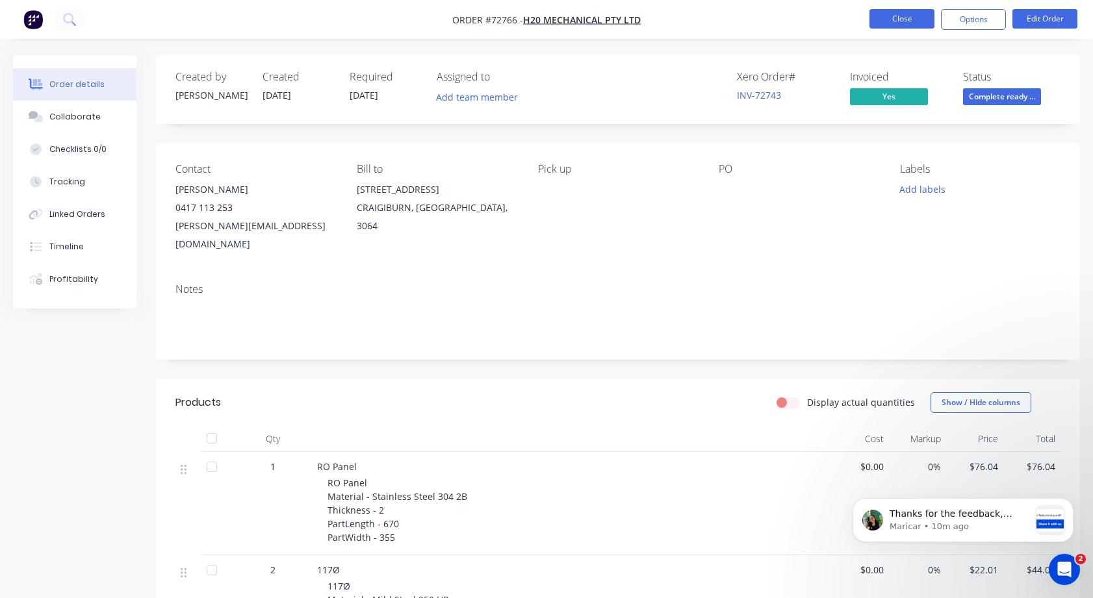
click at [895, 16] on button "Close" at bounding box center [901, 18] width 65 height 19
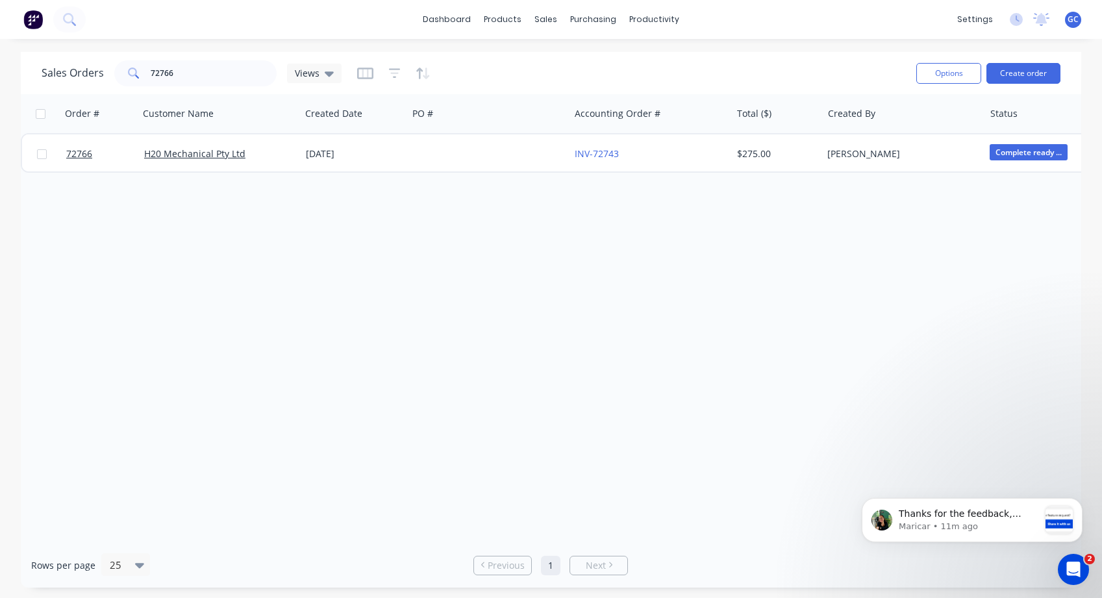
click at [146, 70] on span at bounding box center [132, 73] width 36 height 26
drag, startPoint x: 177, startPoint y: 72, endPoint x: 138, endPoint y: 80, distance: 39.7
click at [144, 72] on div "72766" at bounding box center [195, 73] width 162 height 26
type input "Advanced"
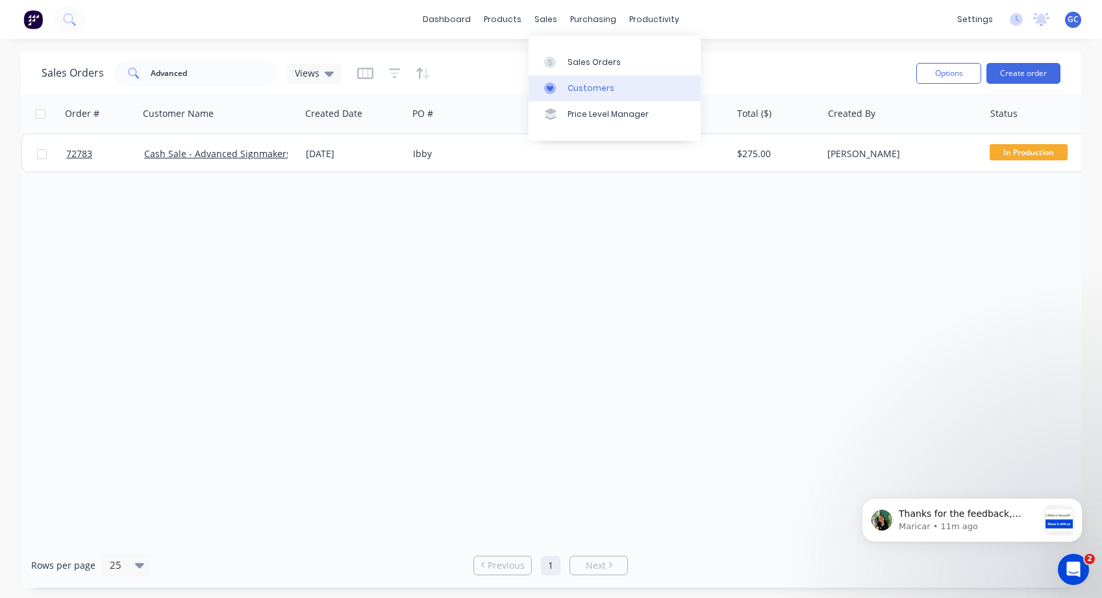
click at [587, 89] on div "Customers" at bounding box center [591, 89] width 47 height 12
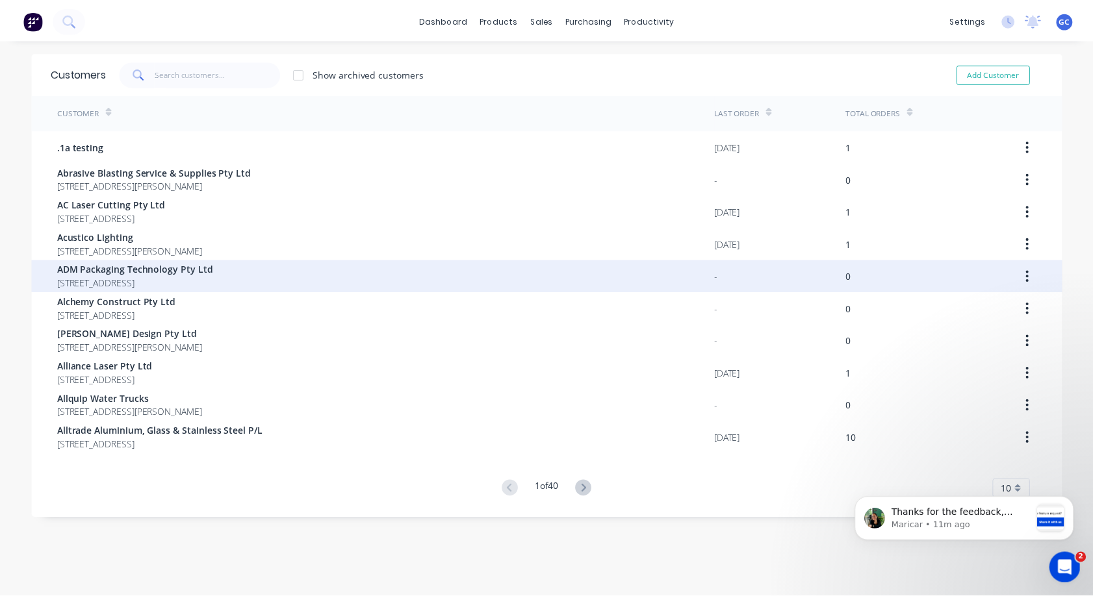
scroll to position [26, 0]
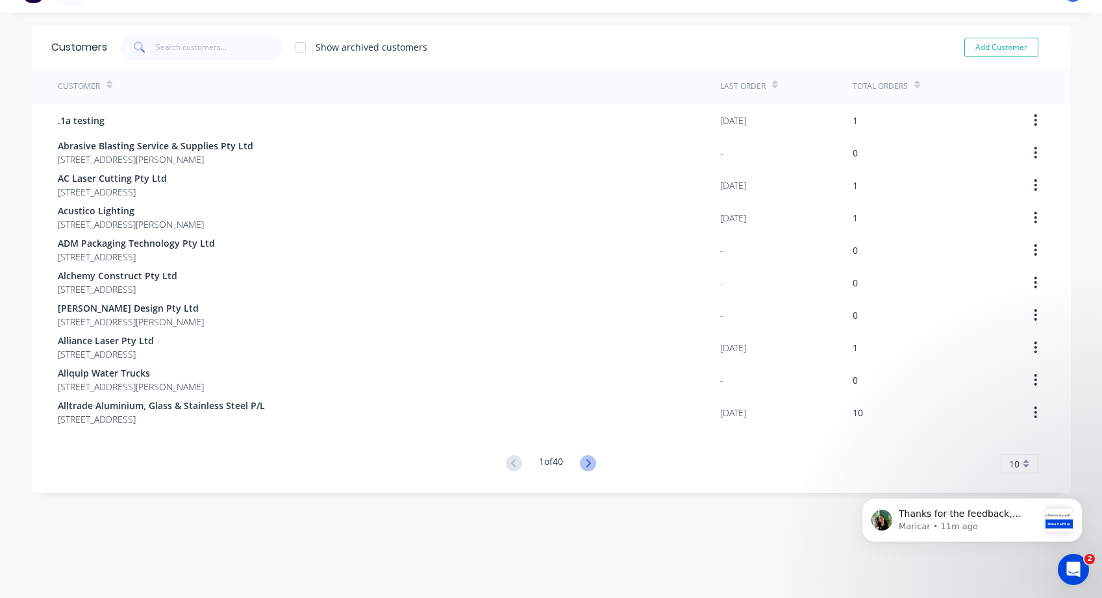
click at [587, 460] on icon at bounding box center [588, 463] width 16 height 16
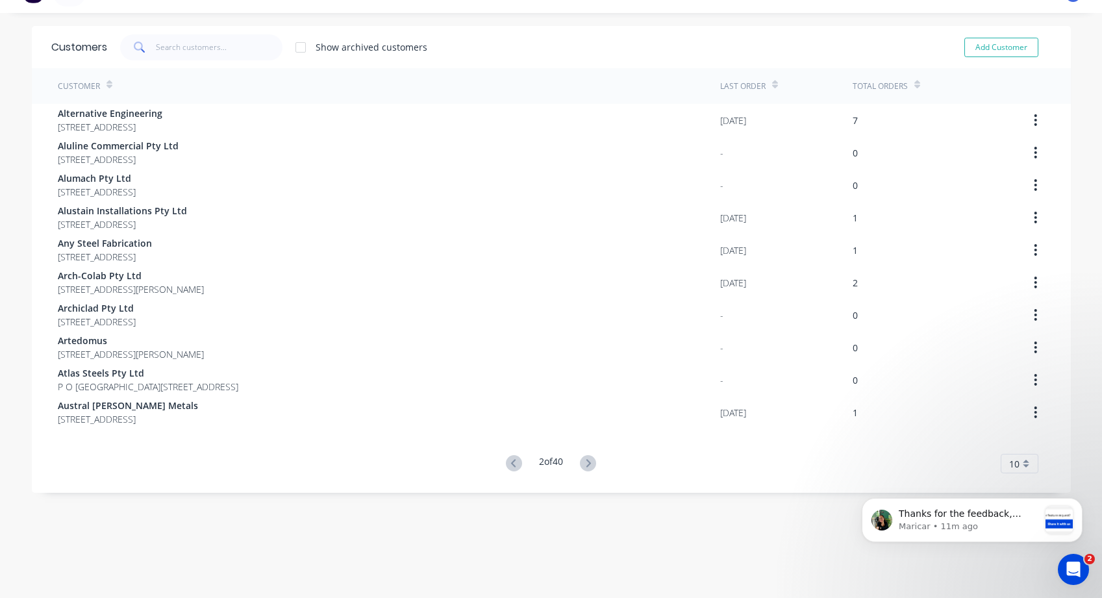
click at [587, 460] on icon at bounding box center [588, 463] width 16 height 16
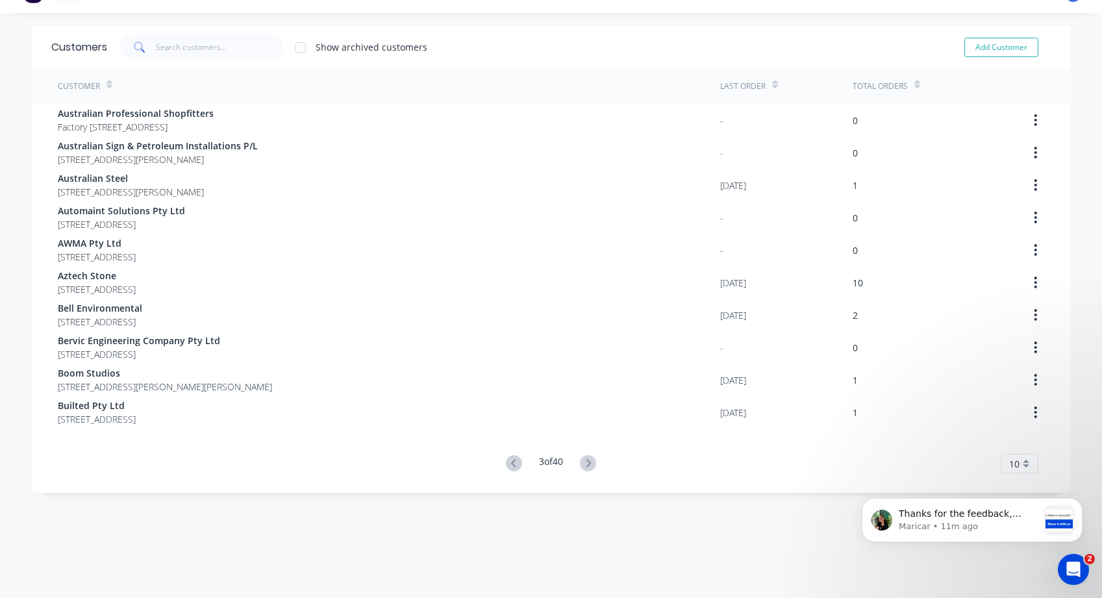
click at [587, 460] on icon at bounding box center [588, 463] width 16 height 16
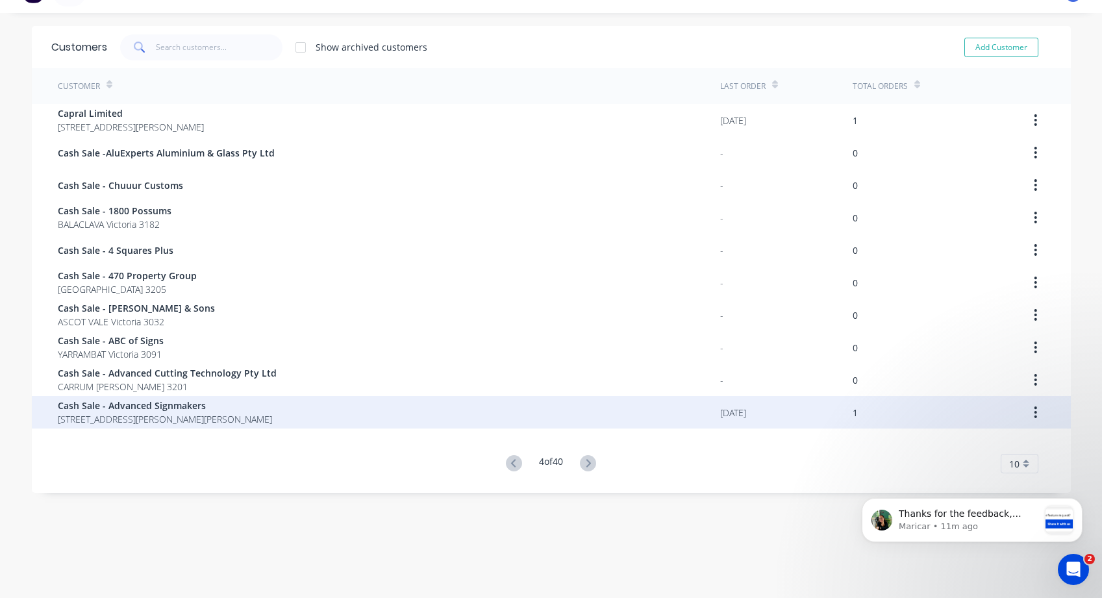
click at [1034, 411] on icon "button" at bounding box center [1035, 412] width 3 height 14
click at [83, 409] on span "Cash Sale - Advanced Signmakers" at bounding box center [165, 406] width 214 height 14
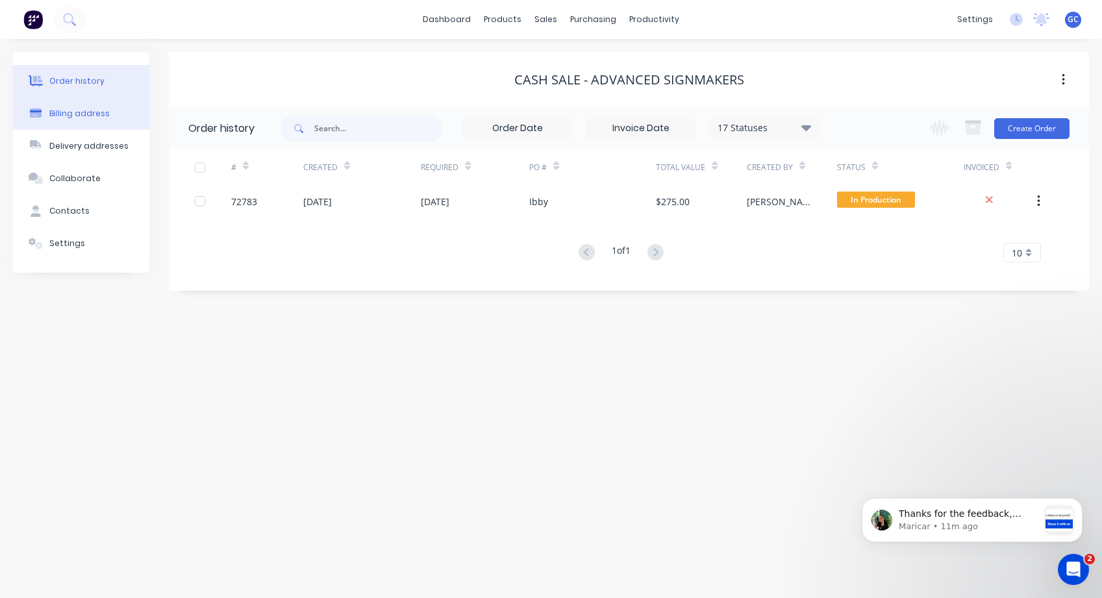
click at [54, 114] on div "Billing address" at bounding box center [79, 114] width 60 height 12
select select "AU"
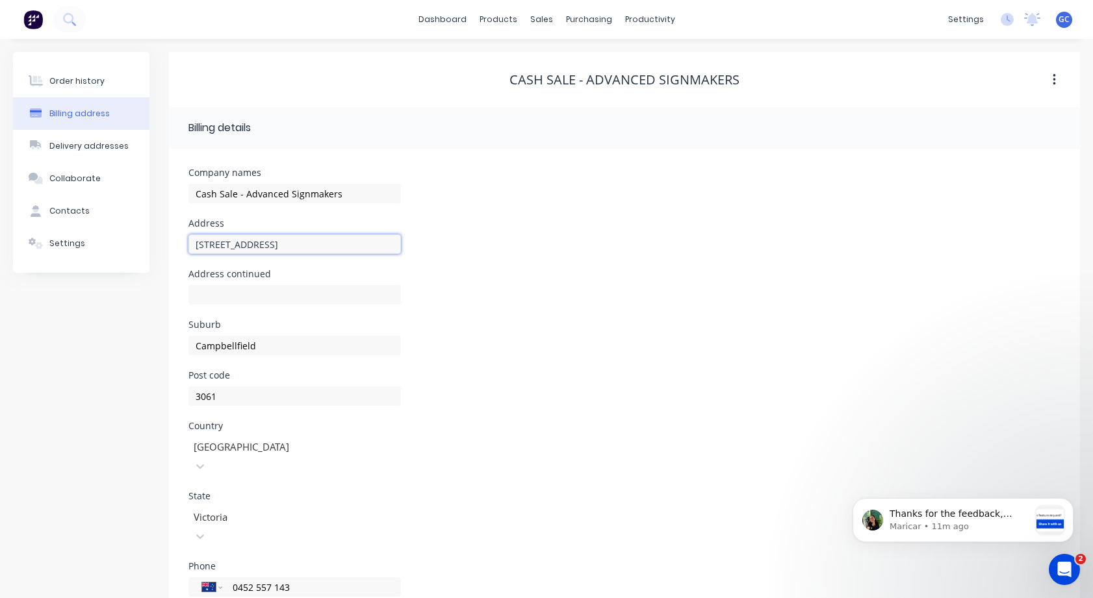
click at [203, 242] on input "[STREET_ADDRESS]" at bounding box center [294, 244] width 212 height 19
click at [201, 246] on input "[STREET_ADDRESS]" at bounding box center [294, 244] width 212 height 19
click at [209, 245] on input "[STREET_ADDRESS]" at bounding box center [294, 244] width 212 height 19
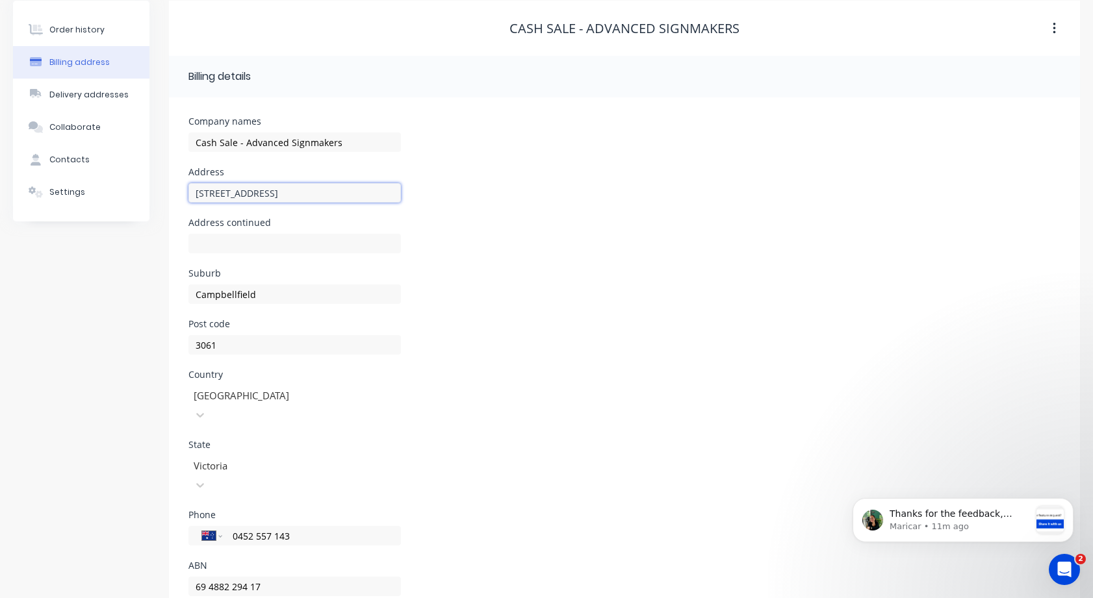
scroll to position [52, 0]
type input "[STREET_ADDRESS]"
drag, startPoint x: 262, startPoint y: 296, endPoint x: 173, endPoint y: 296, distance: 89.0
click at [181, 298] on div "Company names Cash Sale - Advanced Signmakers Address 2 / [GEOGRAPHIC_DATA] Add…" at bounding box center [624, 360] width 911 height 527
type input "CAMPBELLFIELD"
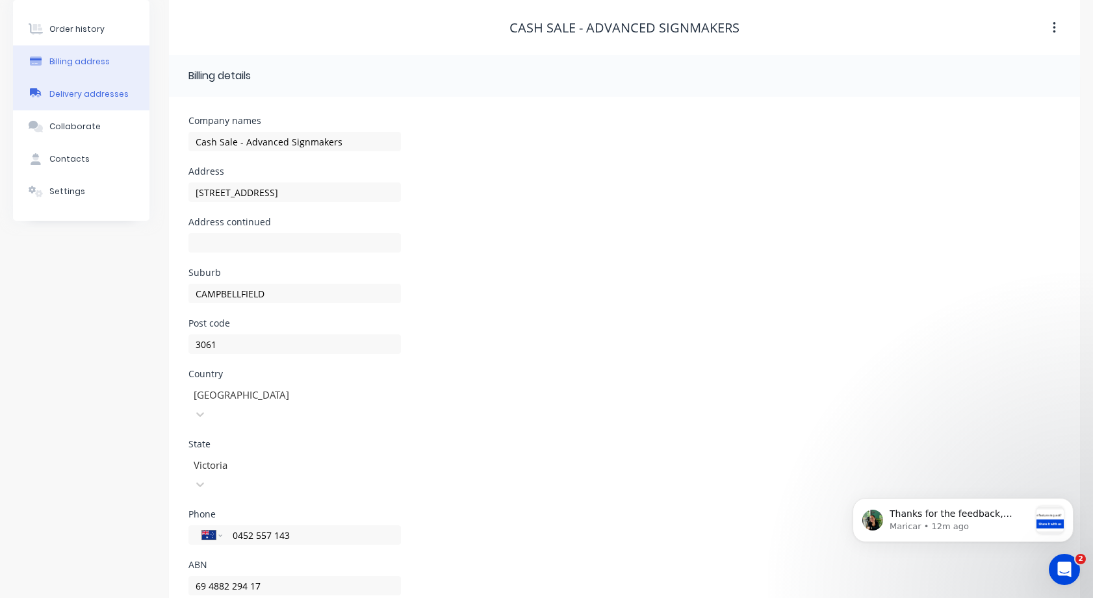
click at [70, 93] on div "Delivery addresses" at bounding box center [88, 94] width 79 height 12
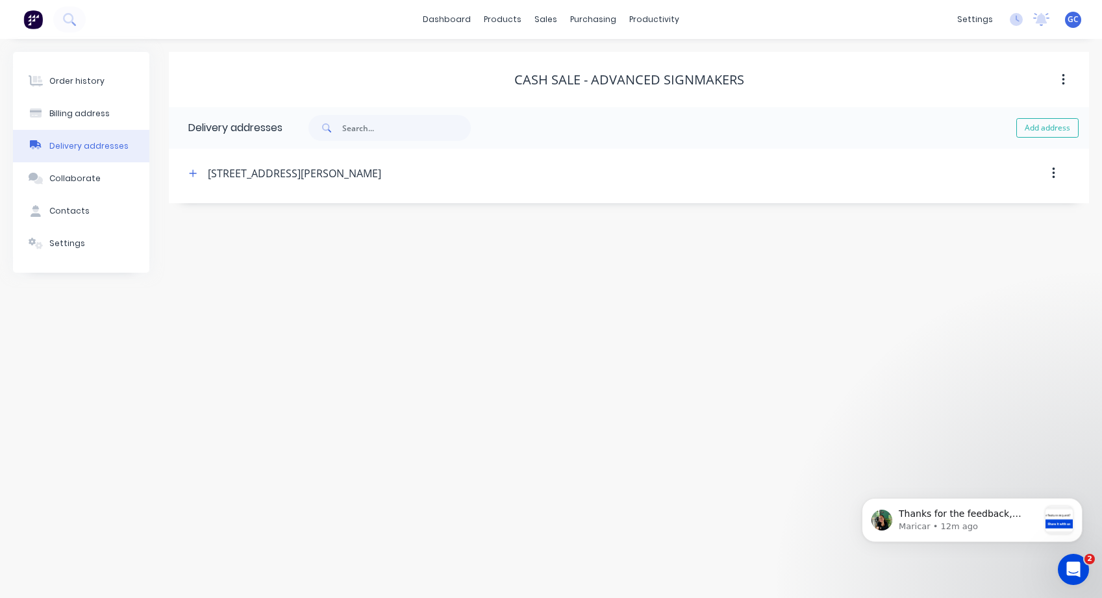
click at [214, 171] on div "[STREET_ADDRESS][PERSON_NAME]" at bounding box center [294, 174] width 173 height 16
click at [75, 210] on div "Contacts" at bounding box center [69, 211] width 40 height 12
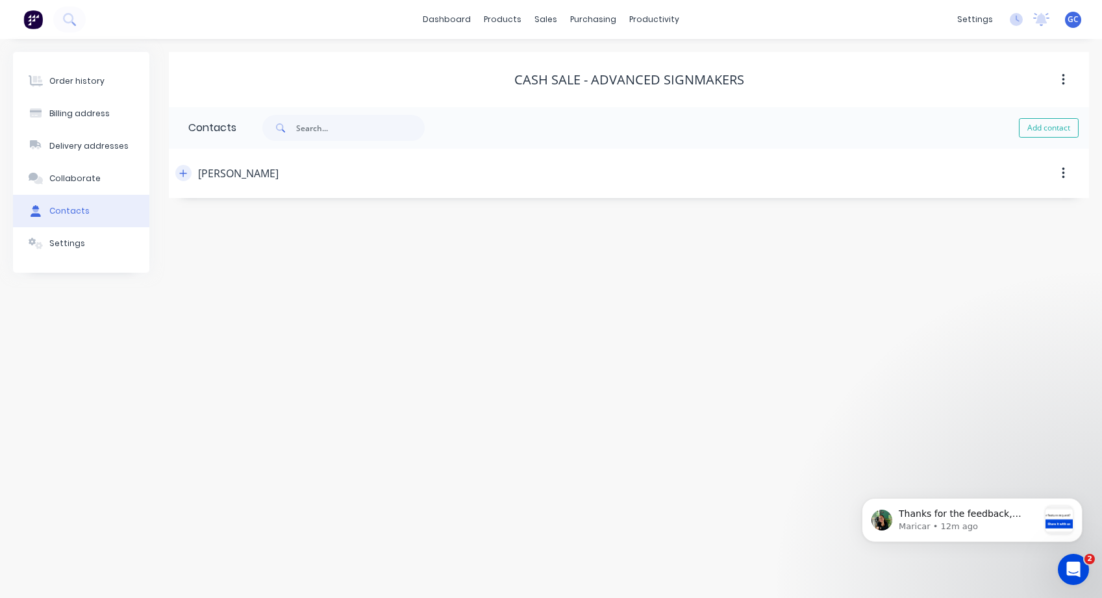
click at [182, 173] on icon "button" at bounding box center [183, 173] width 7 height 7
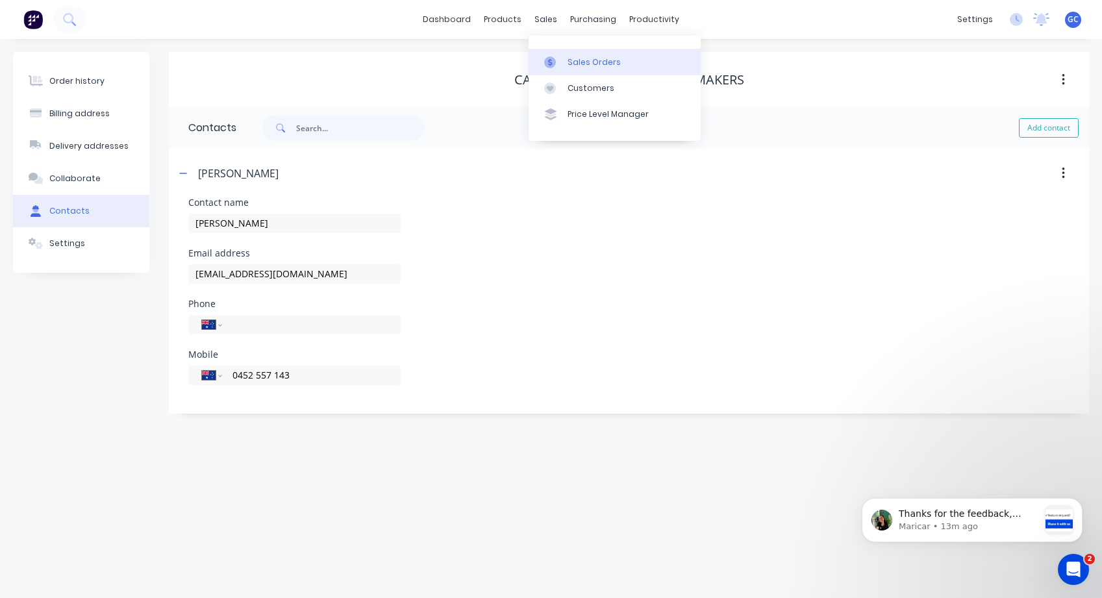
click at [581, 61] on div "Sales Orders" at bounding box center [594, 63] width 53 height 12
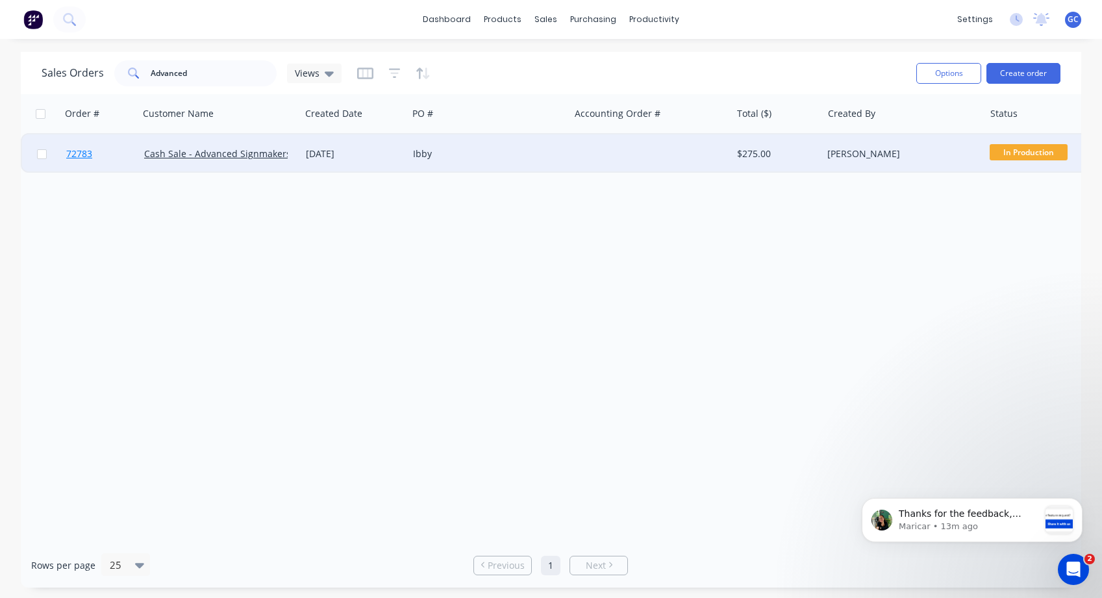
click at [75, 153] on span "72783" at bounding box center [79, 153] width 26 height 13
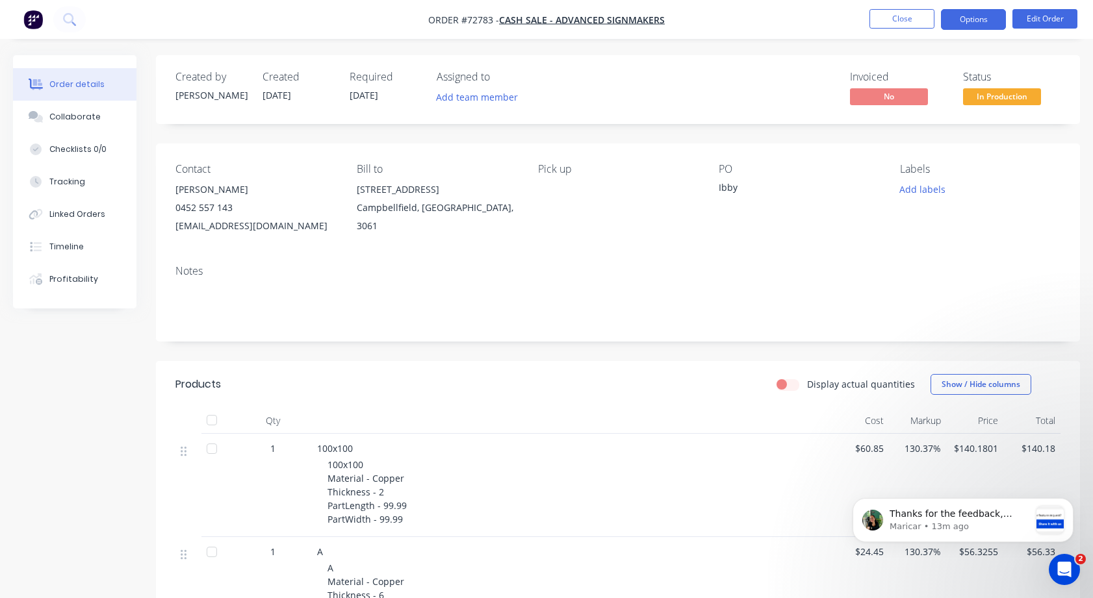
click at [972, 19] on button "Options" at bounding box center [973, 19] width 65 height 21
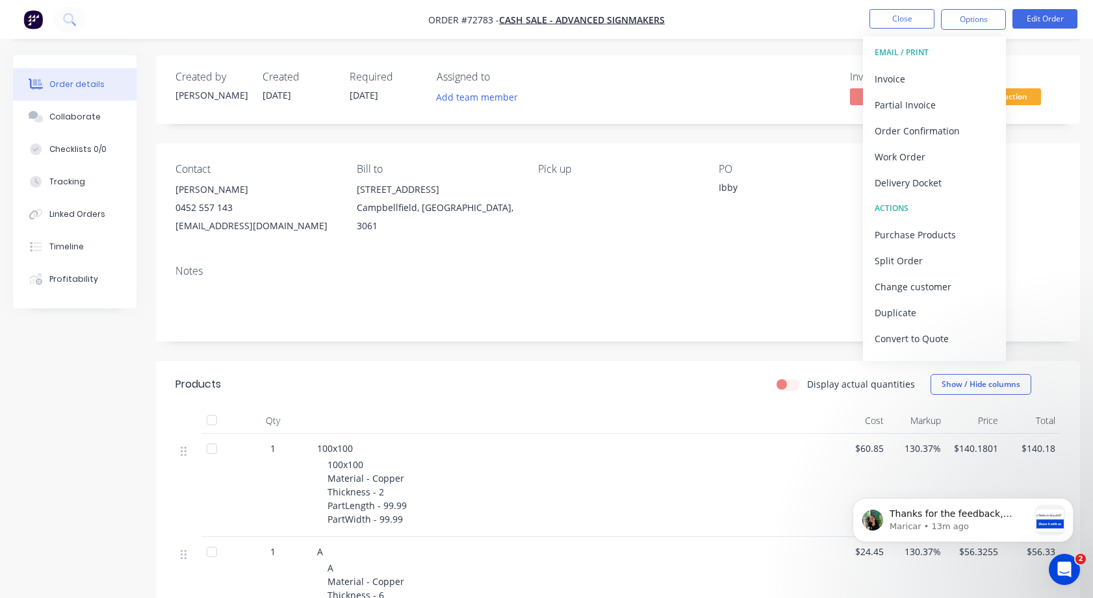
click at [895, 79] on div "Invoice" at bounding box center [934, 79] width 120 height 19
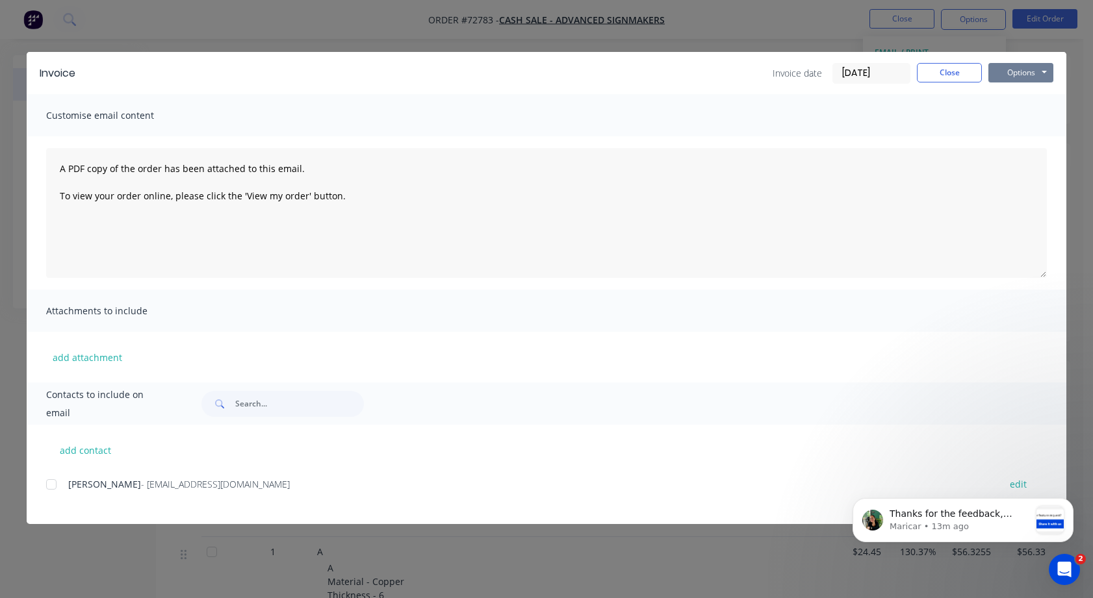
click at [1043, 71] on button "Options" at bounding box center [1020, 72] width 65 height 19
click at [1017, 116] on button "Print" at bounding box center [1029, 117] width 83 height 21
click at [1046, 71] on button "Options" at bounding box center [1020, 72] width 65 height 19
click at [1020, 116] on button "Print" at bounding box center [1029, 117] width 83 height 21
drag, startPoint x: 272, startPoint y: 485, endPoint x: 121, endPoint y: 487, distance: 150.1
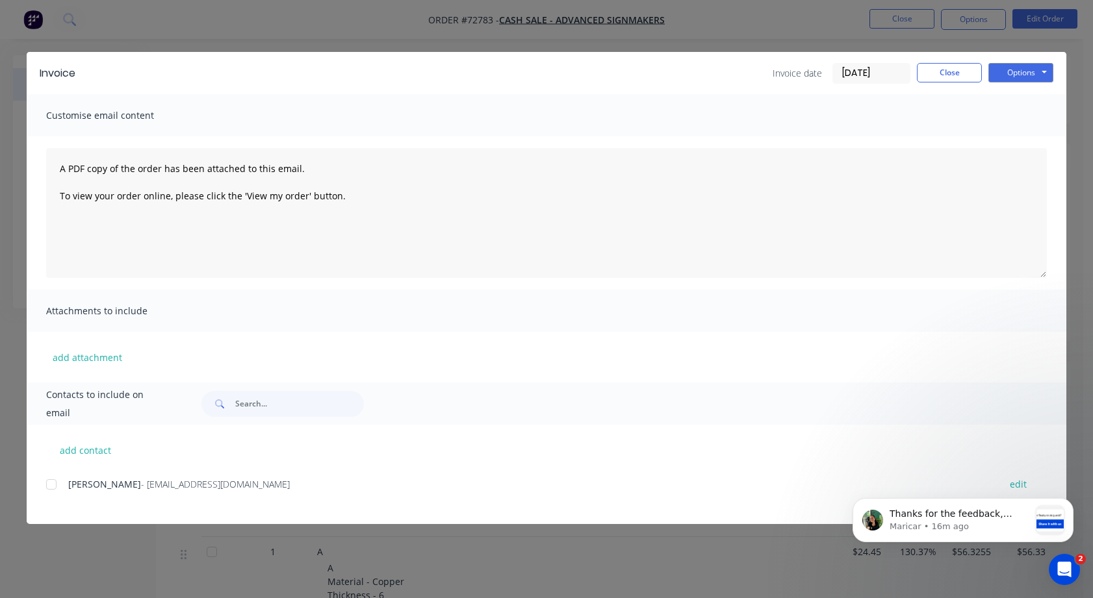
click at [121, 487] on div "[PERSON_NAME] - [EMAIL_ADDRESS][DOMAIN_NAME]" at bounding box center [527, 484] width 918 height 14
copy span "[EMAIL_ADDRESS][DOMAIN_NAME]"
click at [941, 69] on button "Close" at bounding box center [949, 72] width 65 height 19
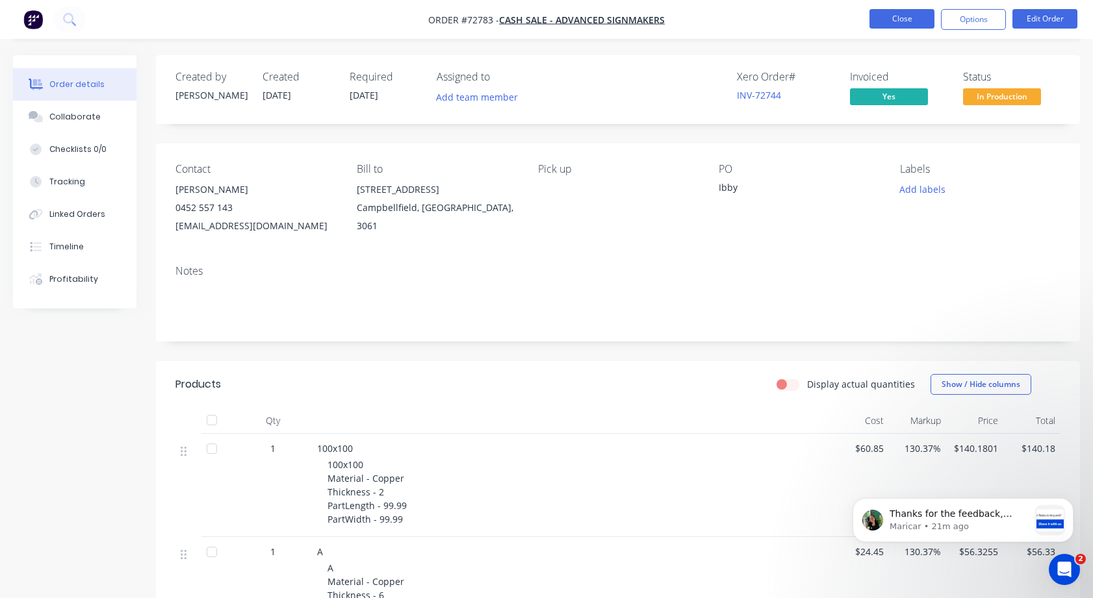
click at [906, 19] on button "Close" at bounding box center [901, 18] width 65 height 19
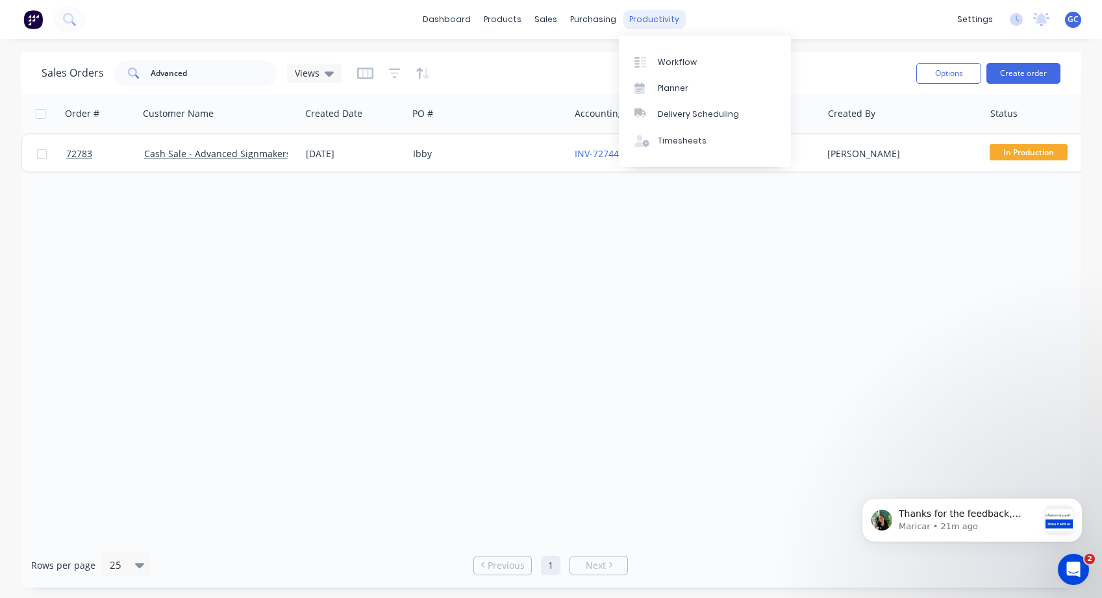
click at [648, 21] on div "productivity" at bounding box center [654, 19] width 63 height 19
click at [672, 58] on div "Workflow" at bounding box center [677, 63] width 39 height 12
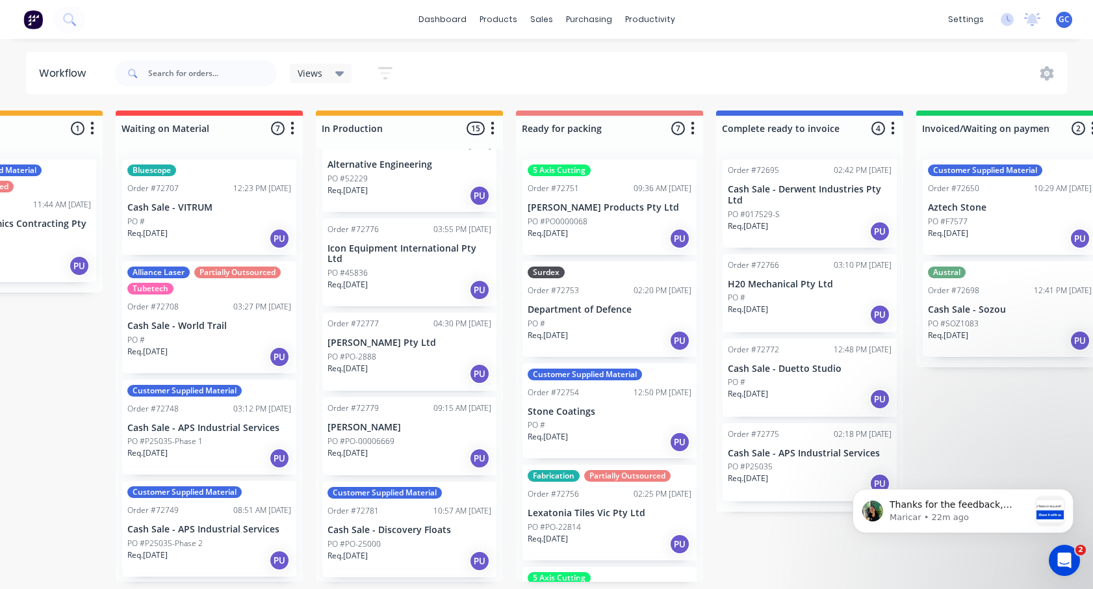
scroll to position [1078, 0]
click at [156, 71] on input "text" at bounding box center [212, 73] width 129 height 26
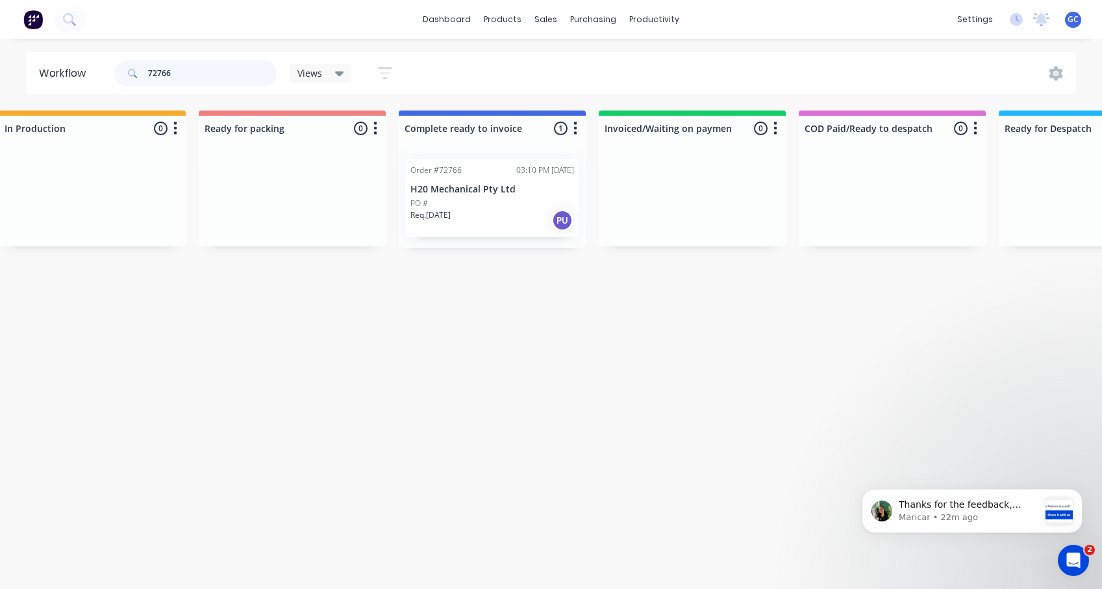
scroll to position [0, 832]
drag, startPoint x: 455, startPoint y: 197, endPoint x: 654, endPoint y: 181, distance: 199.4
click at [654, 181] on div "Submitted 0 Status colour #273444 hex #273444 Save Cancel Summaries Total order…" at bounding box center [336, 178] width 2355 height 137
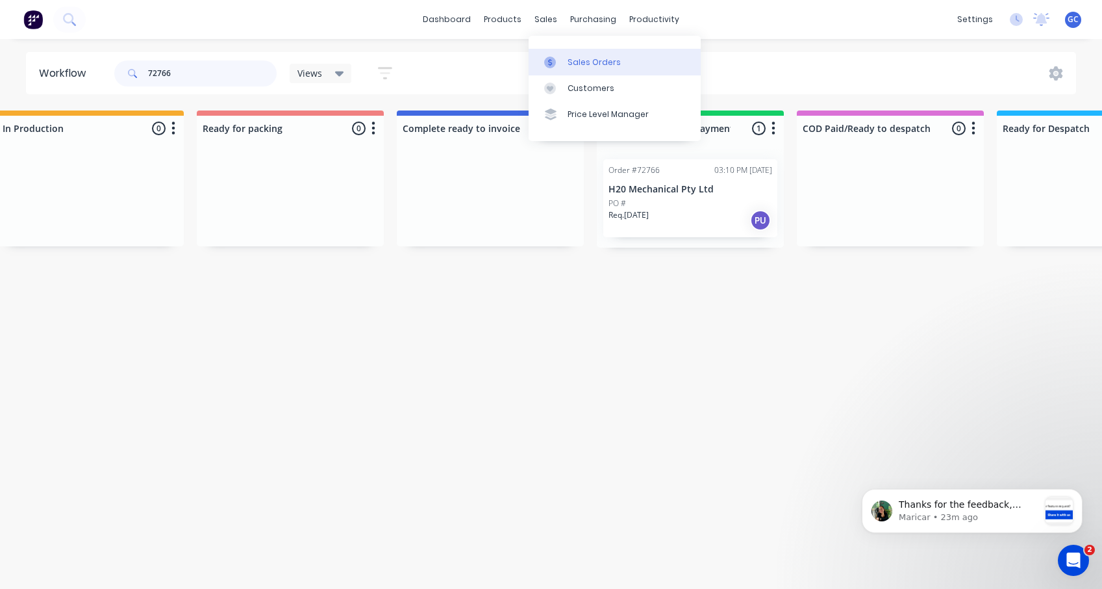
type input "72766"
click at [587, 62] on div "Sales Orders" at bounding box center [594, 63] width 53 height 12
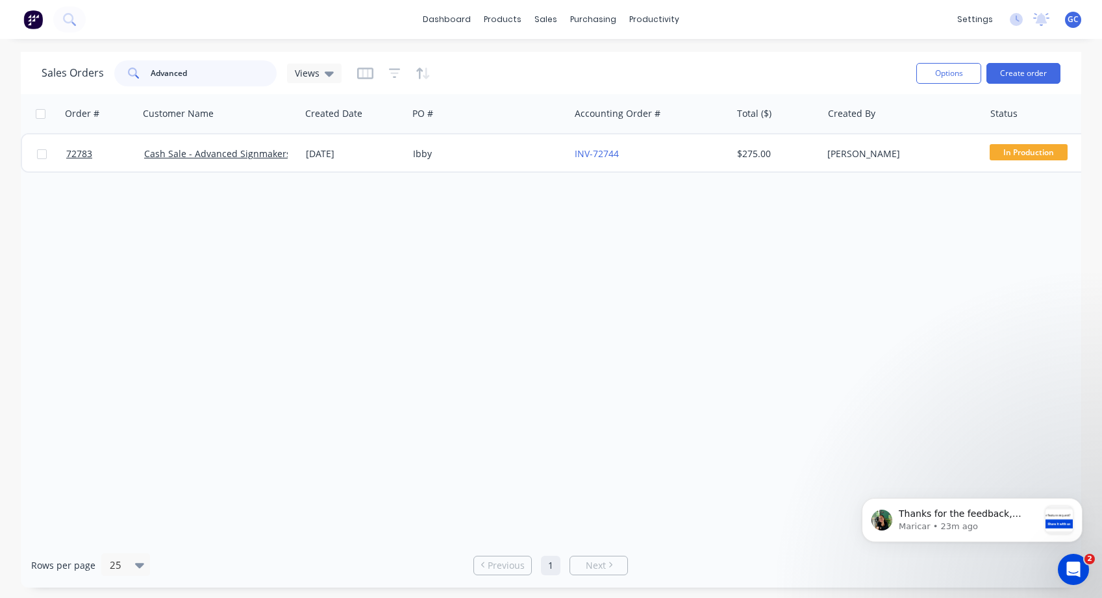
drag, startPoint x: 198, startPoint y: 71, endPoint x: 148, endPoint y: 71, distance: 50.0
click at [148, 71] on div "Advanced" at bounding box center [195, 73] width 162 height 26
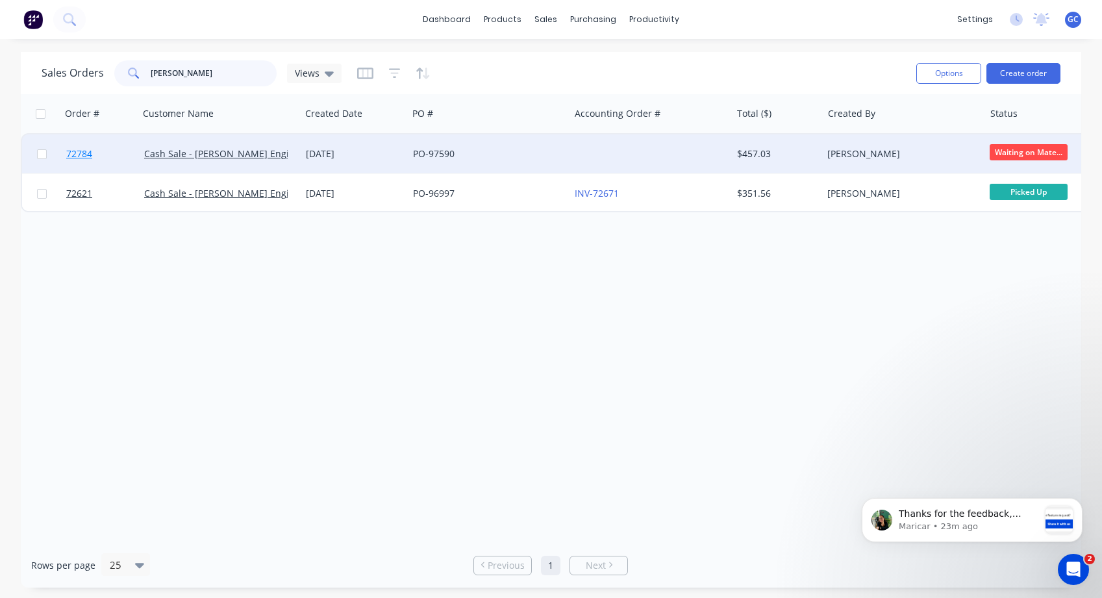
type input "[PERSON_NAME]"
click at [83, 155] on span "72784" at bounding box center [79, 153] width 26 height 13
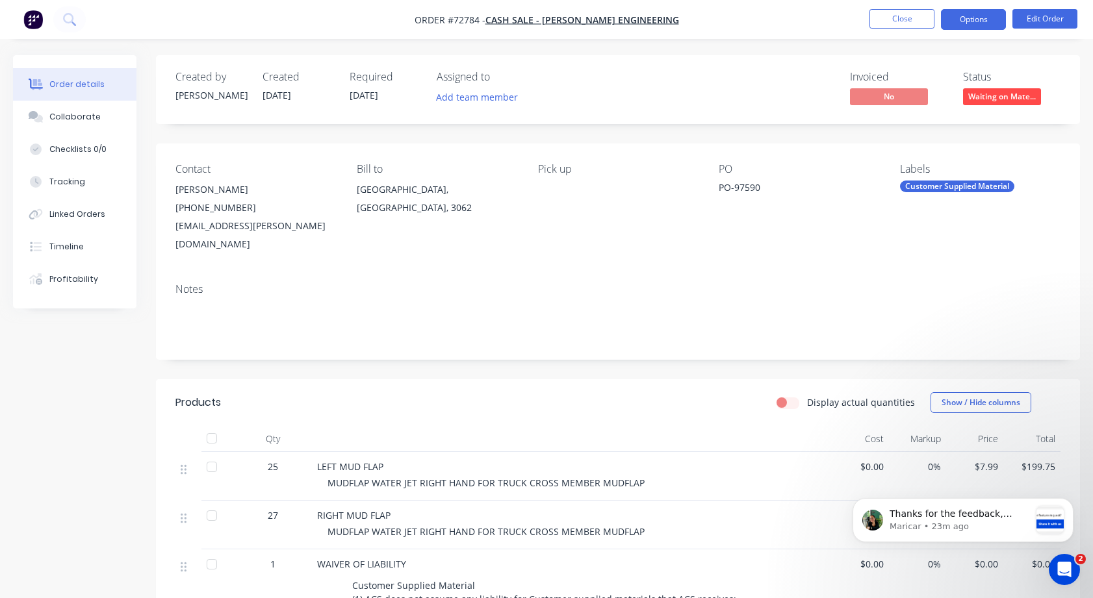
click at [976, 19] on button "Options" at bounding box center [973, 19] width 65 height 21
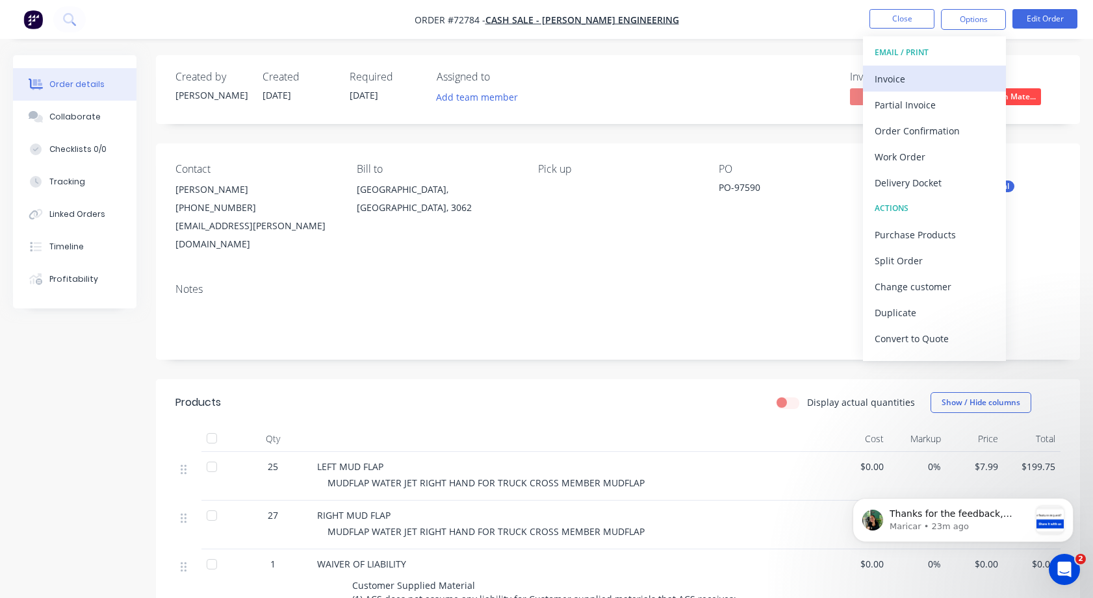
click at [894, 78] on div "Invoice" at bounding box center [934, 79] width 120 height 19
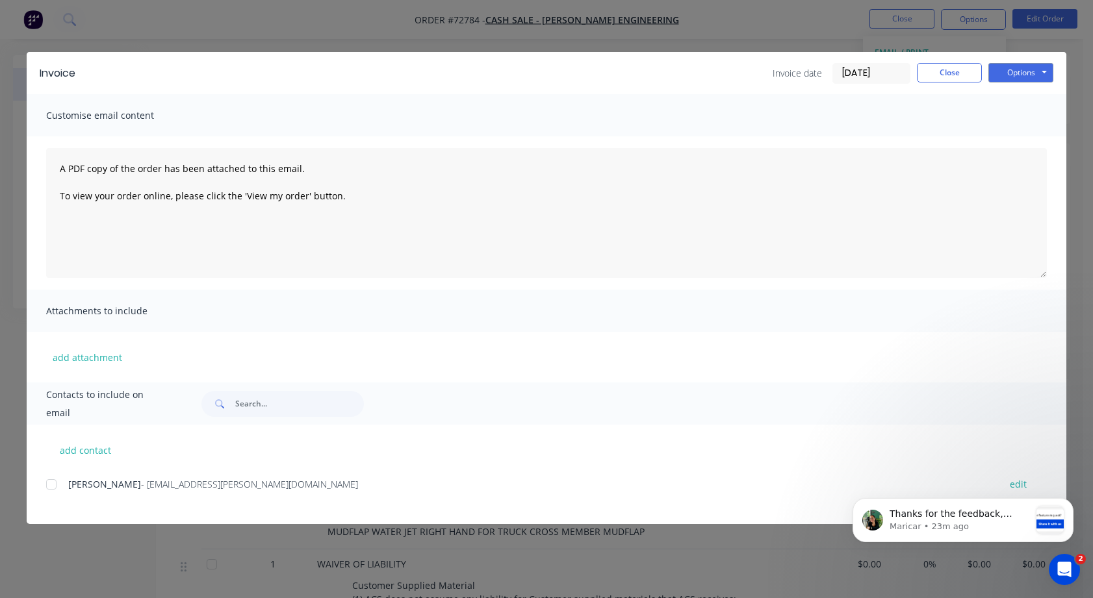
click at [50, 485] on div at bounding box center [51, 485] width 26 height 26
click at [1045, 70] on button "Options" at bounding box center [1020, 72] width 65 height 19
click at [1019, 116] on button "Print" at bounding box center [1029, 117] width 83 height 21
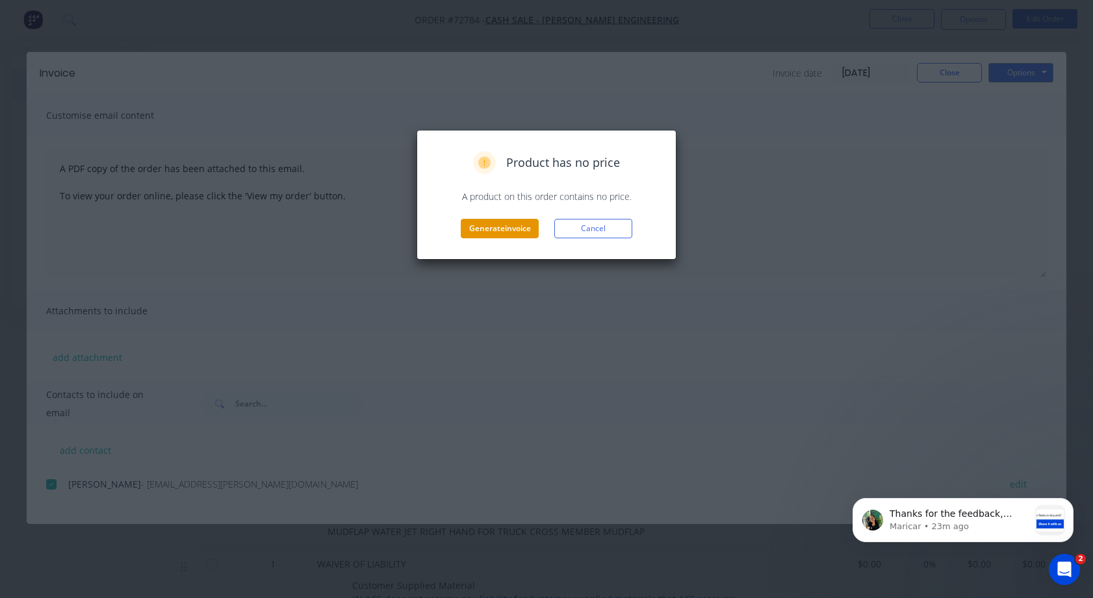
click at [512, 229] on button "Generate invoice" at bounding box center [500, 228] width 78 height 19
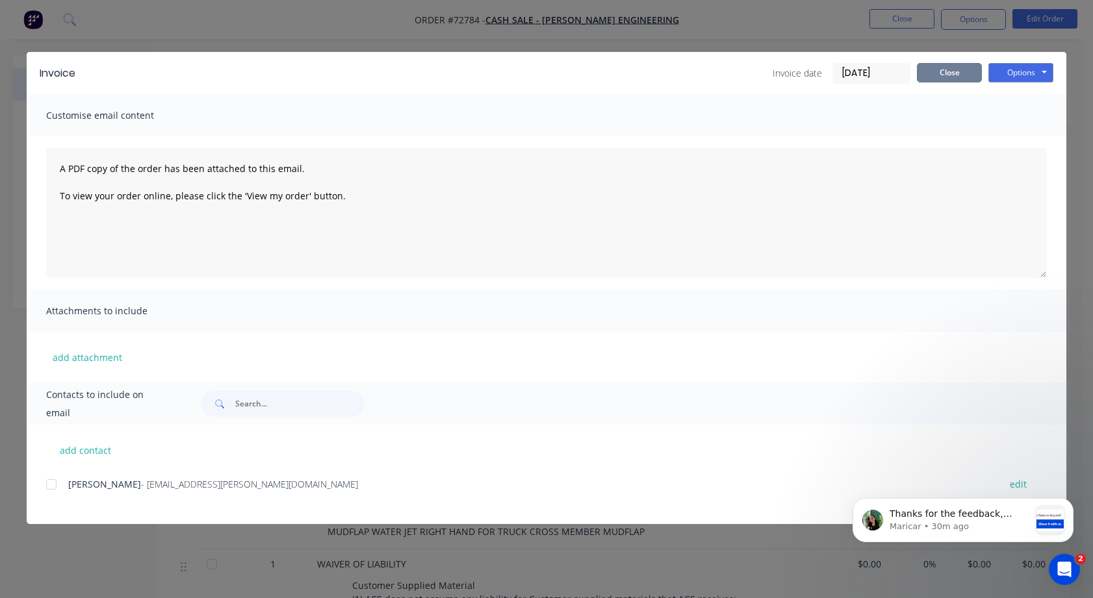
drag, startPoint x: 947, startPoint y: 68, endPoint x: 906, endPoint y: 68, distance: 41.6
click at [946, 68] on button "Close" at bounding box center [949, 72] width 65 height 19
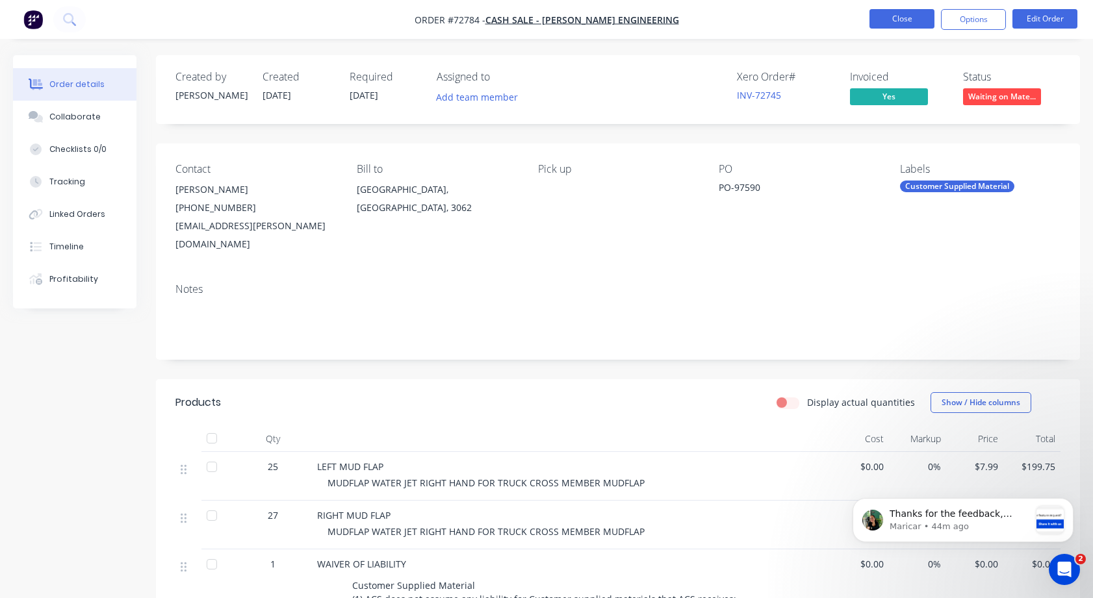
click at [895, 19] on button "Close" at bounding box center [901, 18] width 65 height 19
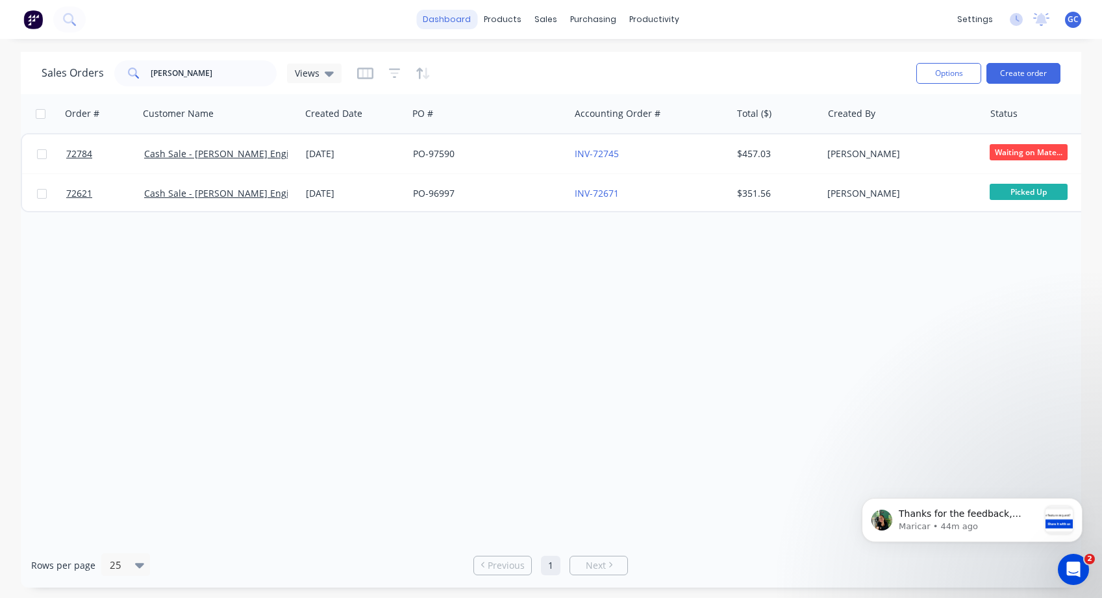
click at [461, 21] on link "dashboard" at bounding box center [446, 19] width 61 height 19
